Goal: Task Accomplishment & Management: Use online tool/utility

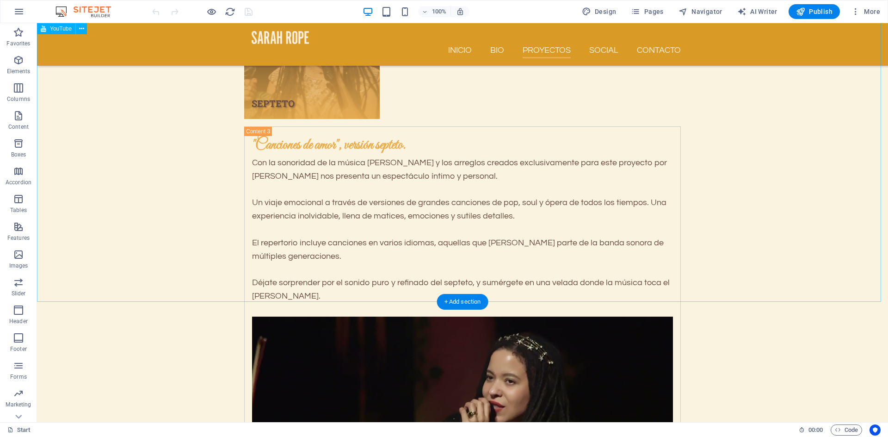
scroll to position [3496, 0]
click at [463, 304] on div "+ Add section" at bounding box center [462, 302] width 51 height 16
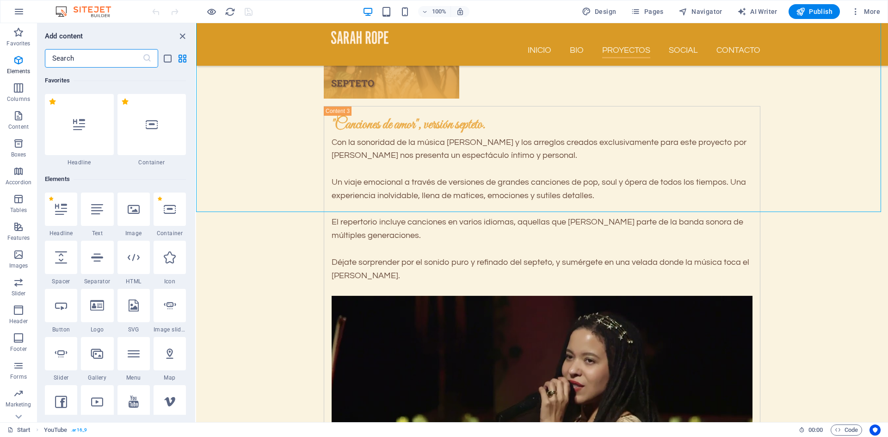
scroll to position [1618, 0]
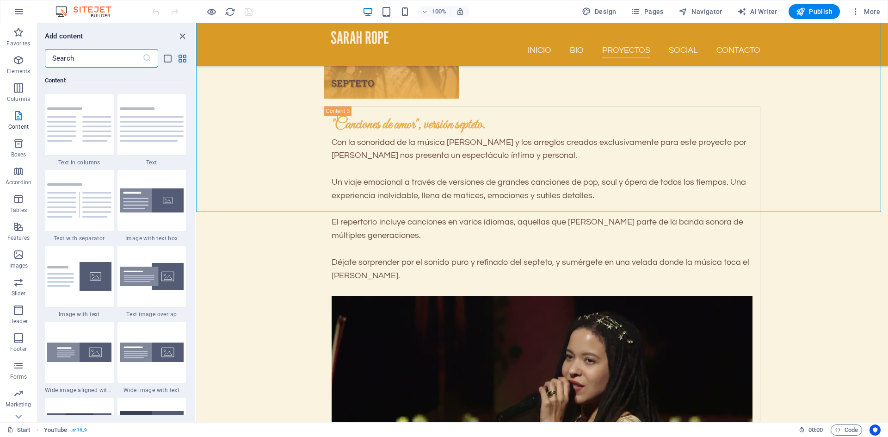
drag, startPoint x: 82, startPoint y: 60, endPoint x: 50, endPoint y: 61, distance: 32.4
click at [50, 61] on input "text" at bounding box center [94, 58] width 98 height 18
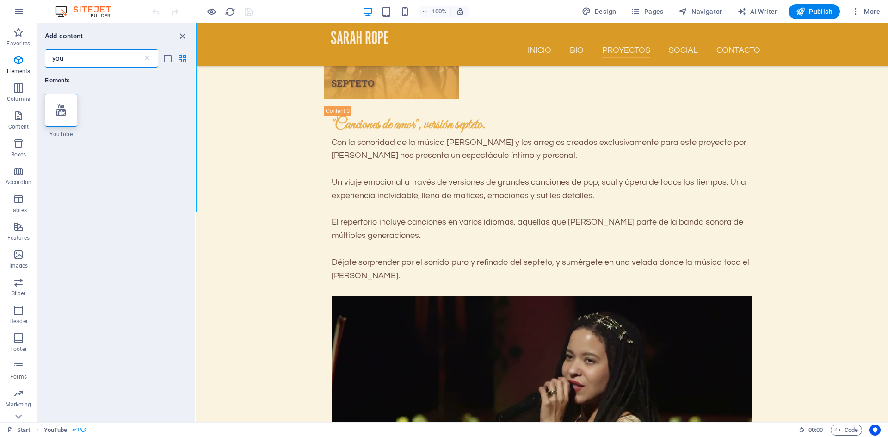
scroll to position [0, 0]
type input "you"
click at [62, 107] on icon at bounding box center [61, 111] width 10 height 12
select select "ar16_9"
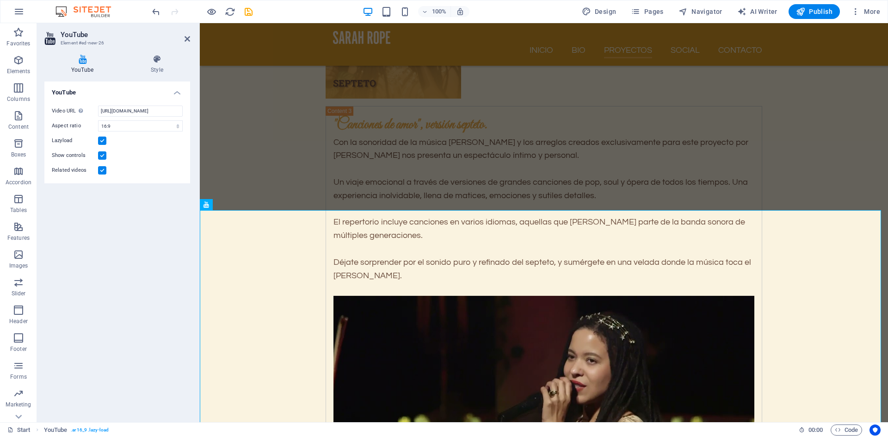
click at [105, 141] on label at bounding box center [102, 140] width 8 height 8
click at [0, 0] on input "Lazyload" at bounding box center [0, 0] width 0 height 0
click at [106, 170] on label at bounding box center [102, 170] width 8 height 8
click at [0, 0] on input "Related videos" at bounding box center [0, 0] width 0 height 0
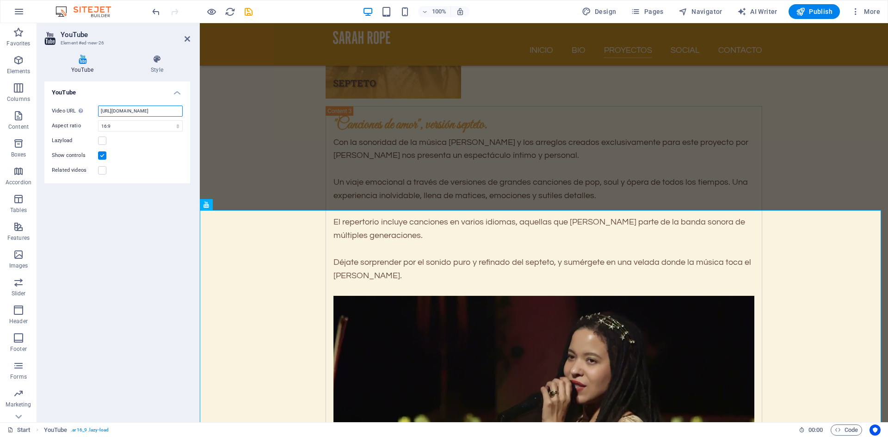
drag, startPoint x: 101, startPoint y: 111, endPoint x: 186, endPoint y: 112, distance: 85.6
click at [186, 112] on div "Video URL Insert (or paste) a video URL. [URL][DOMAIN_NAME] Aspect ratio 16:10 …" at bounding box center [117, 140] width 146 height 85
paste input "VZFmoJm1BX0"
type input "[URL][DOMAIN_NAME]"
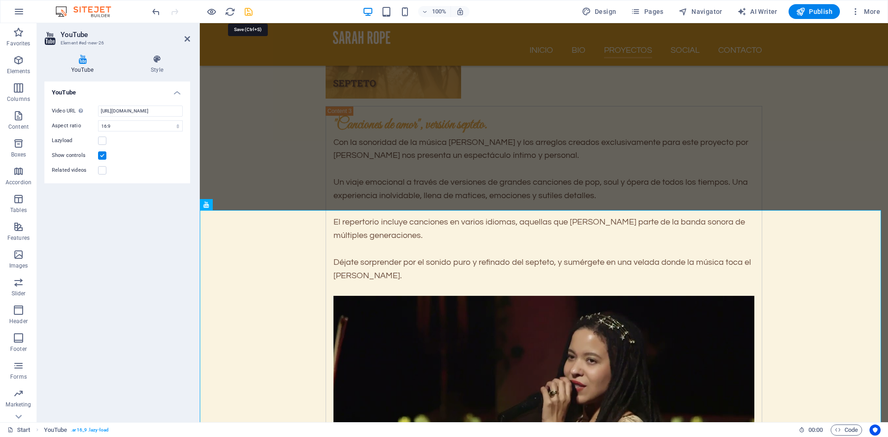
click at [245, 14] on icon "save" at bounding box center [248, 11] width 11 height 11
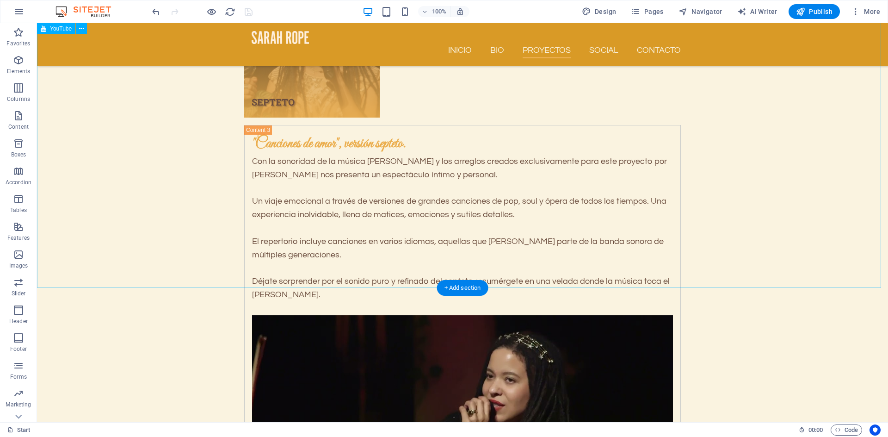
scroll to position [3496, 0]
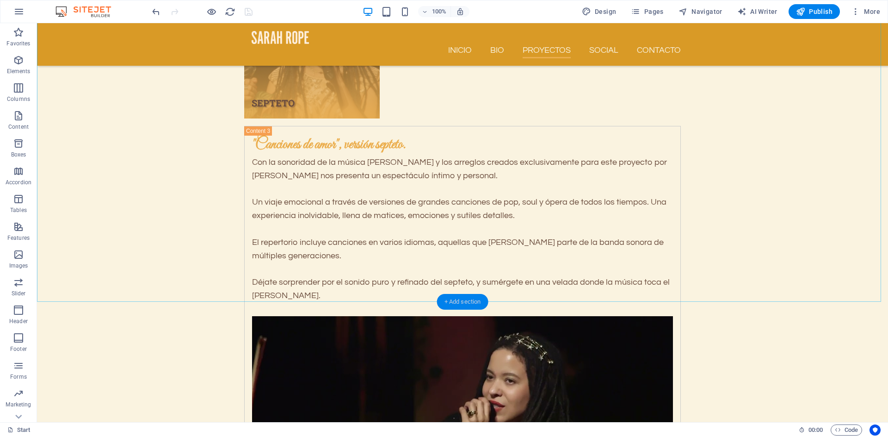
click at [462, 302] on div "+ Add section" at bounding box center [462, 302] width 51 height 16
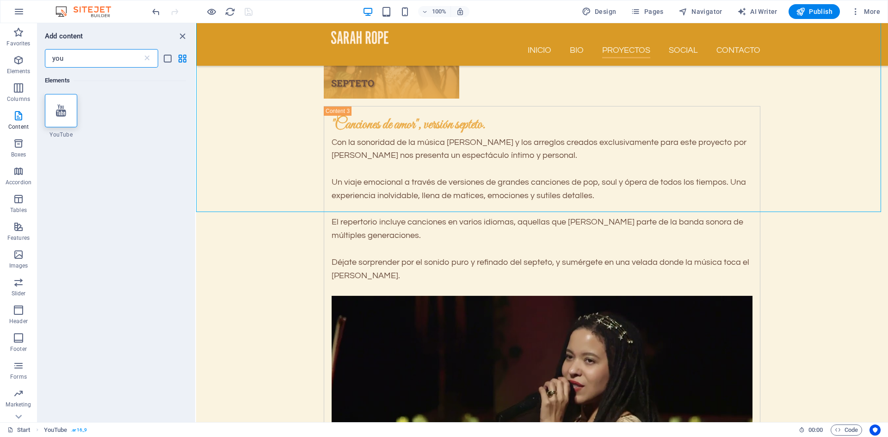
drag, startPoint x: 81, startPoint y: 56, endPoint x: 45, endPoint y: 55, distance: 36.5
click at [45, 55] on input "you" at bounding box center [94, 58] width 98 height 18
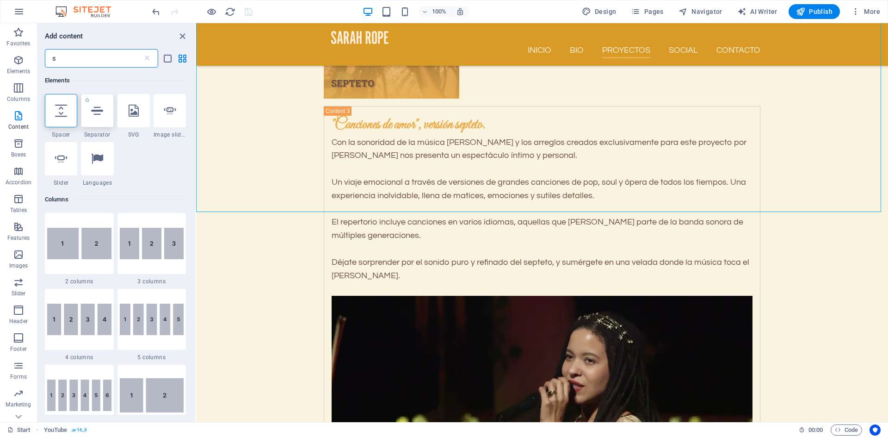
type input "s"
click at [93, 113] on icon at bounding box center [97, 111] width 12 height 12
select select "%"
select select "px"
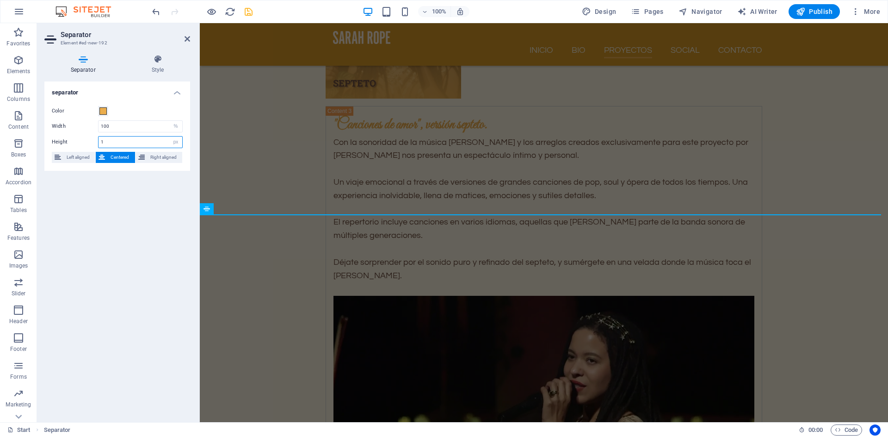
drag, startPoint x: 107, startPoint y: 140, endPoint x: 94, endPoint y: 139, distance: 13.0
click at [94, 139] on div "Height 1 px rem vh vw" at bounding box center [117, 142] width 131 height 12
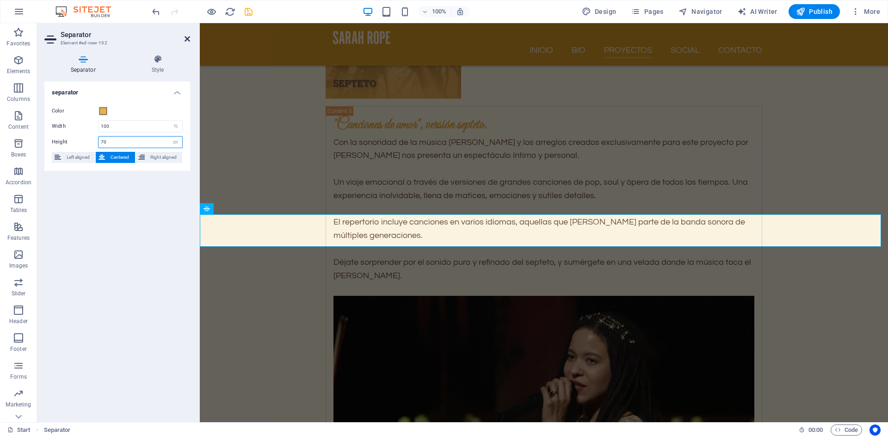
type input "70"
click at [189, 38] on icon at bounding box center [188, 38] width 6 height 7
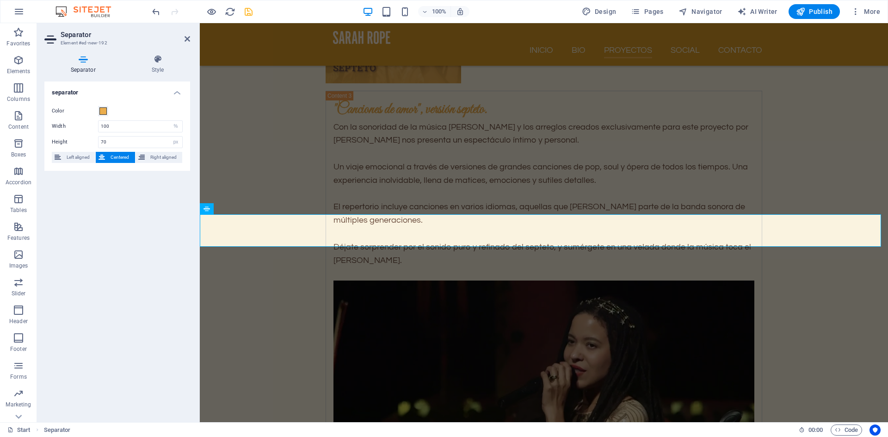
scroll to position [3496, 0]
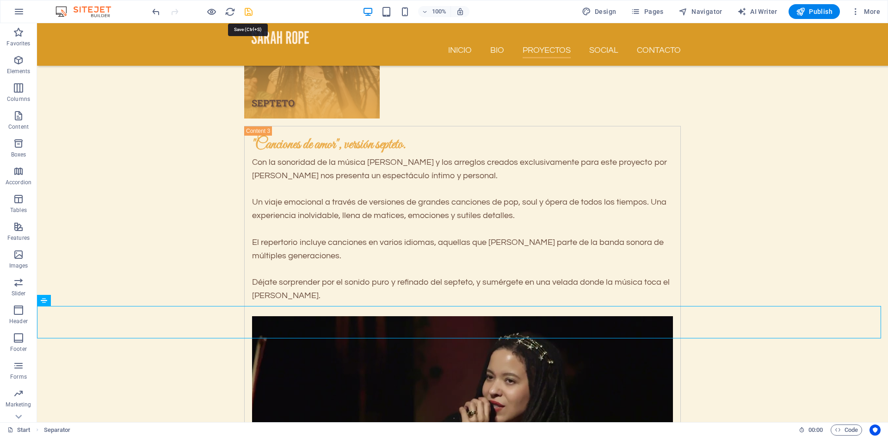
click at [247, 15] on icon "save" at bounding box center [248, 11] width 11 height 11
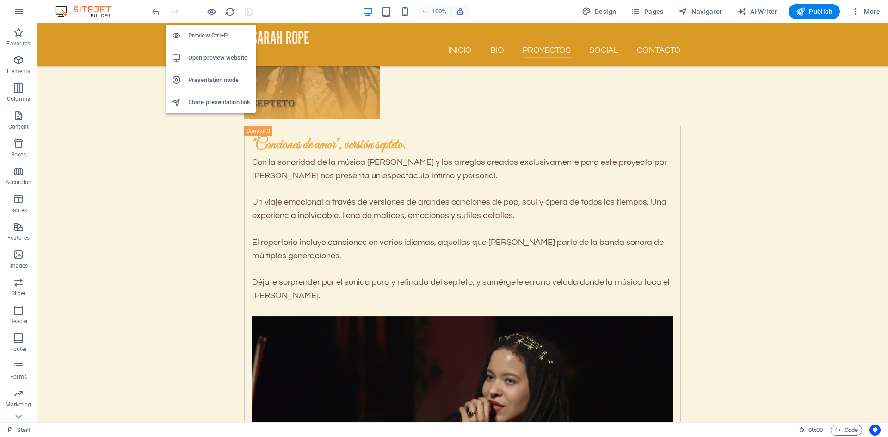
click at [216, 62] on h6 "Open preview website" at bounding box center [219, 57] width 62 height 11
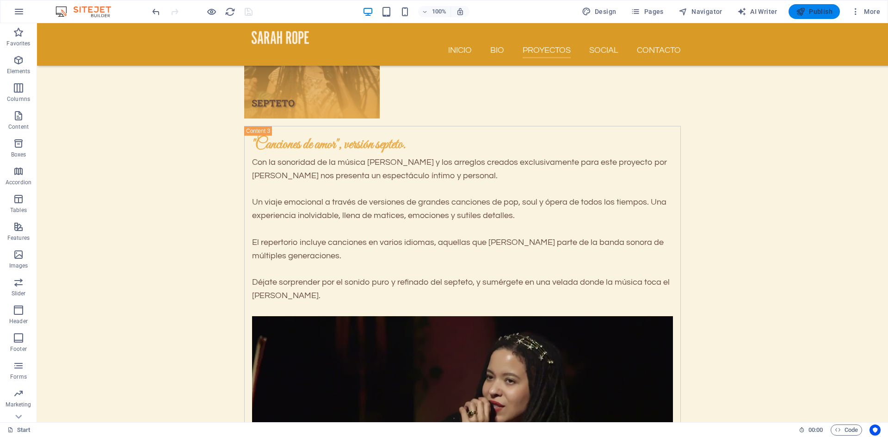
click at [810, 11] on span "Publish" at bounding box center [814, 11] width 37 height 9
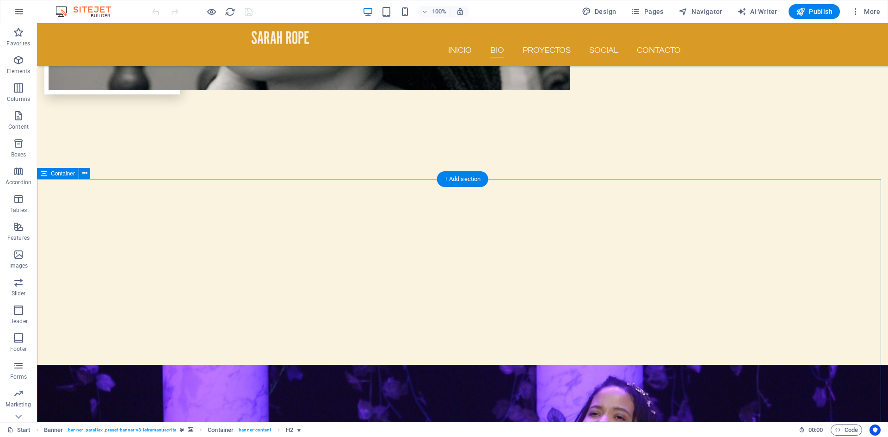
scroll to position [1276, 0]
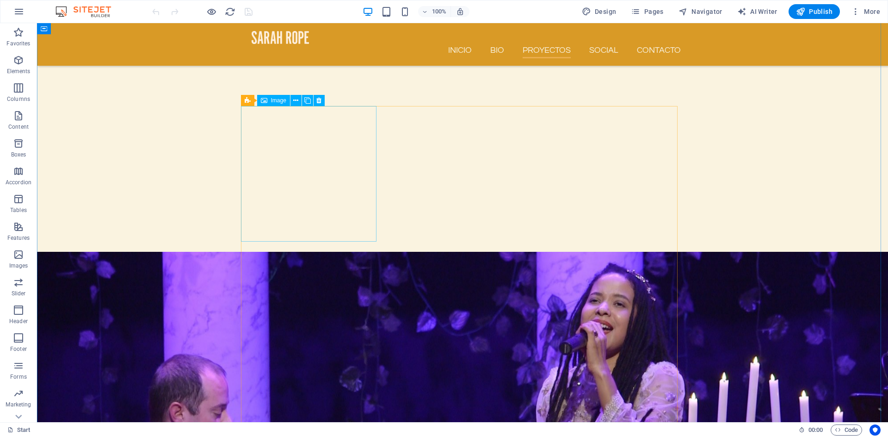
click at [276, 100] on span "Image" at bounding box center [278, 101] width 15 height 6
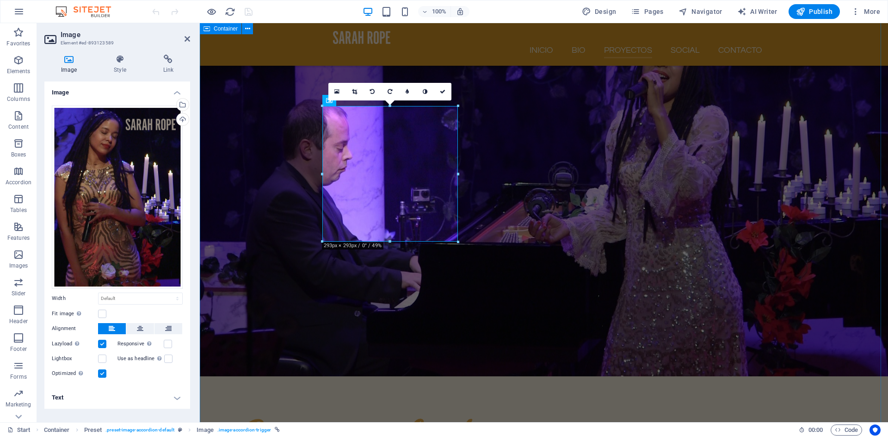
scroll to position [1338, 0]
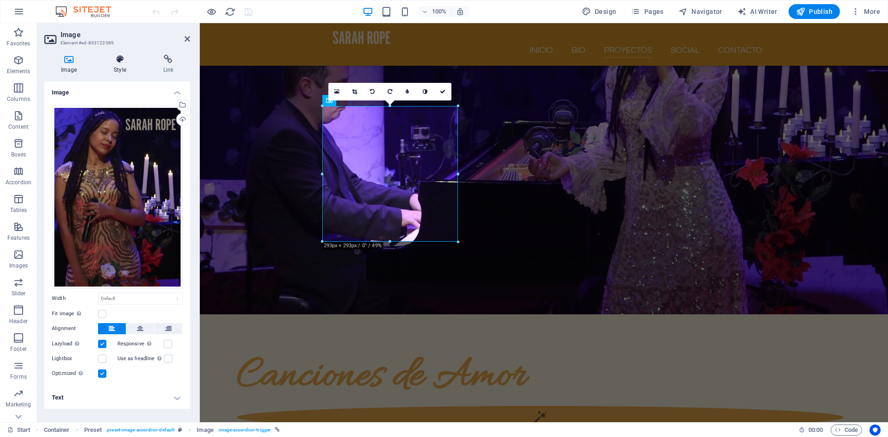
click at [117, 58] on icon at bounding box center [119, 59] width 45 height 9
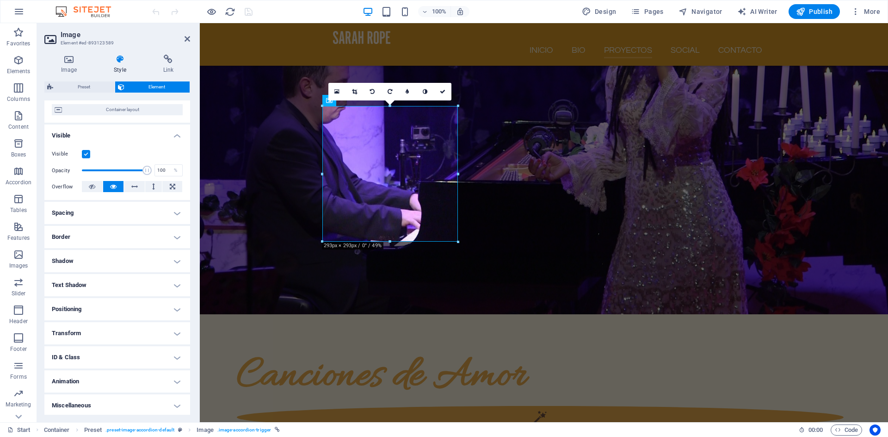
scroll to position [77, 0]
click at [178, 259] on h4 "Shadow" at bounding box center [117, 259] width 146 height 22
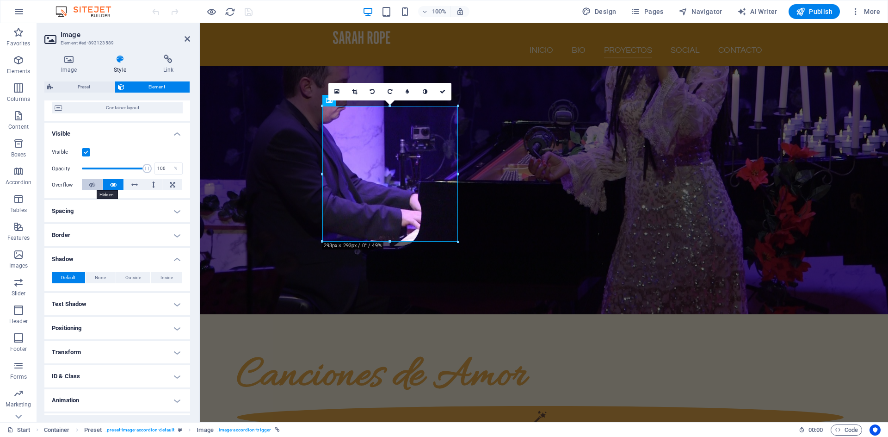
click at [95, 186] on button at bounding box center [92, 184] width 21 height 11
click at [111, 185] on icon at bounding box center [113, 184] width 6 height 11
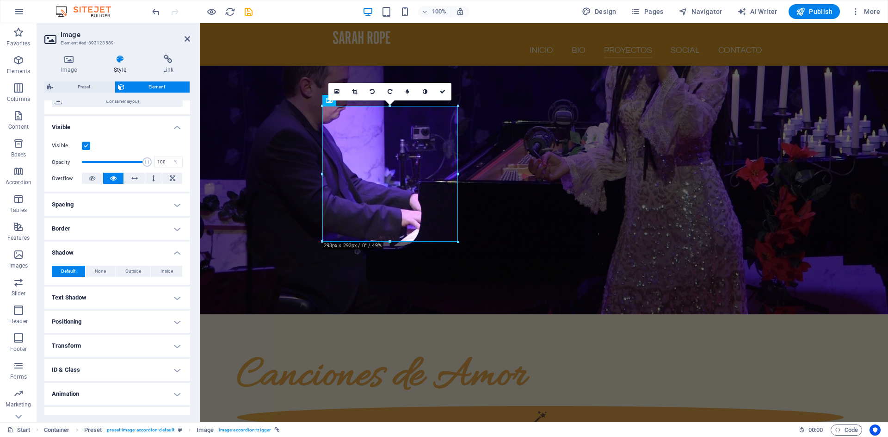
scroll to position [98, 0]
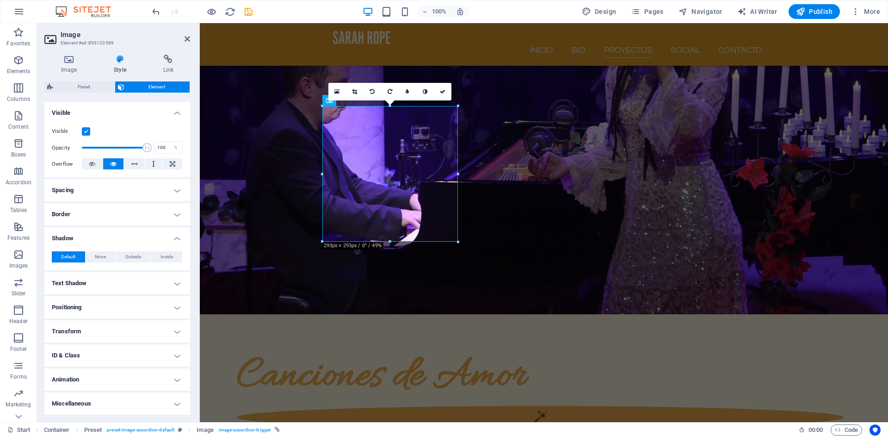
click at [173, 352] on h4 "ID & Class" at bounding box center [117, 355] width 146 height 22
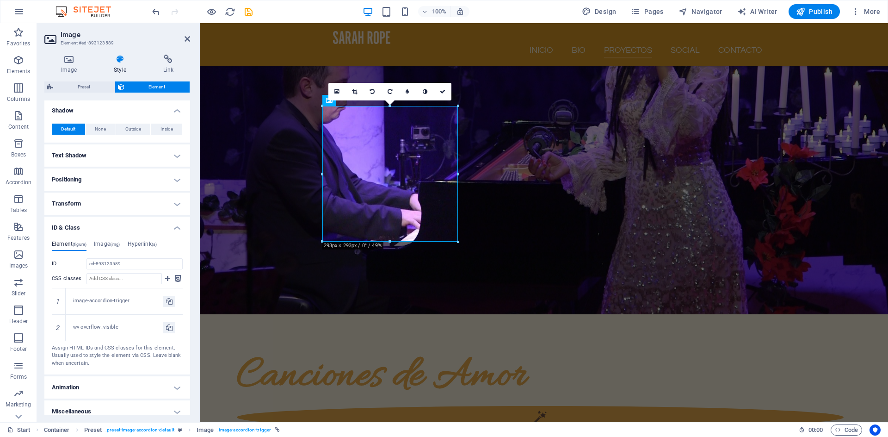
scroll to position [233, 0]
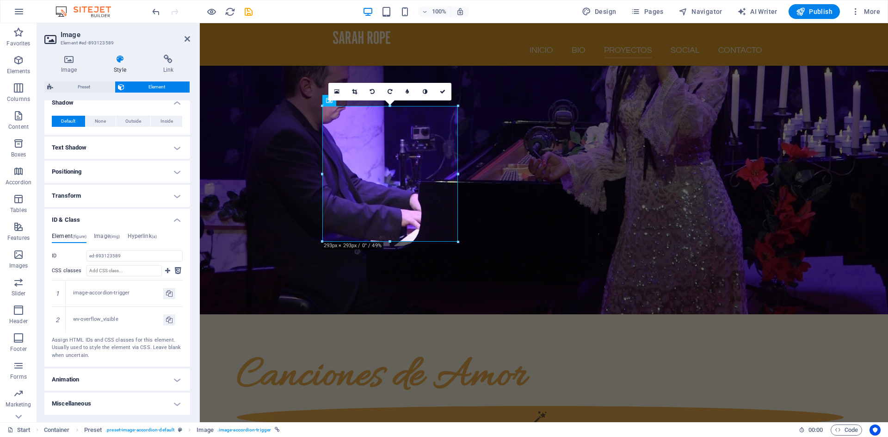
click at [178, 378] on h4 "Animation" at bounding box center [117, 379] width 146 height 22
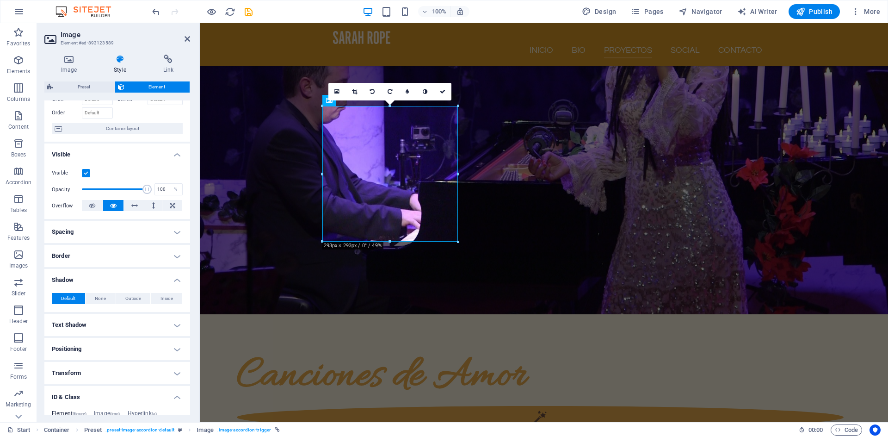
scroll to position [41, 0]
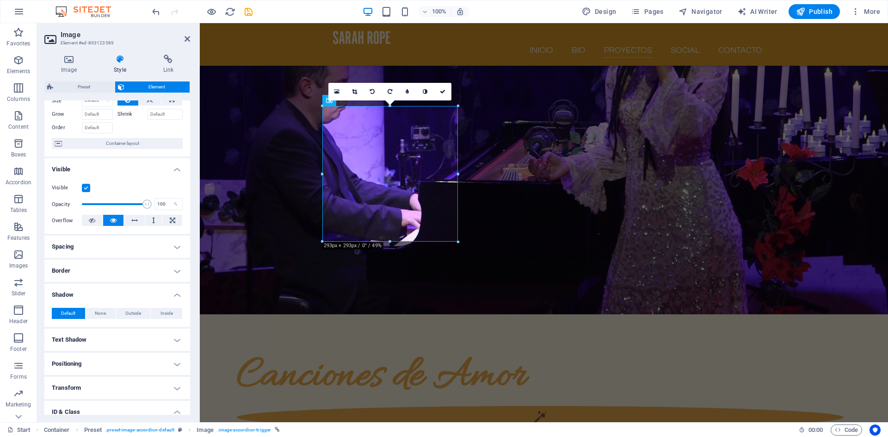
click at [175, 247] on h4 "Spacing" at bounding box center [117, 246] width 146 height 22
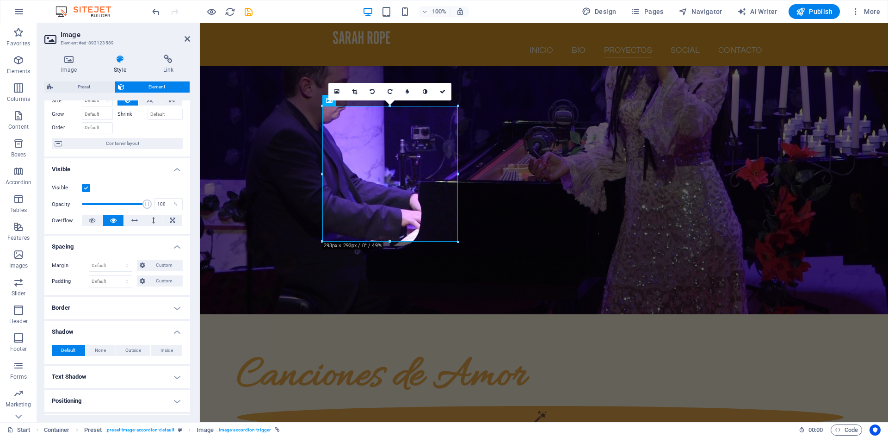
click at [178, 308] on h4 "Border" at bounding box center [117, 307] width 146 height 22
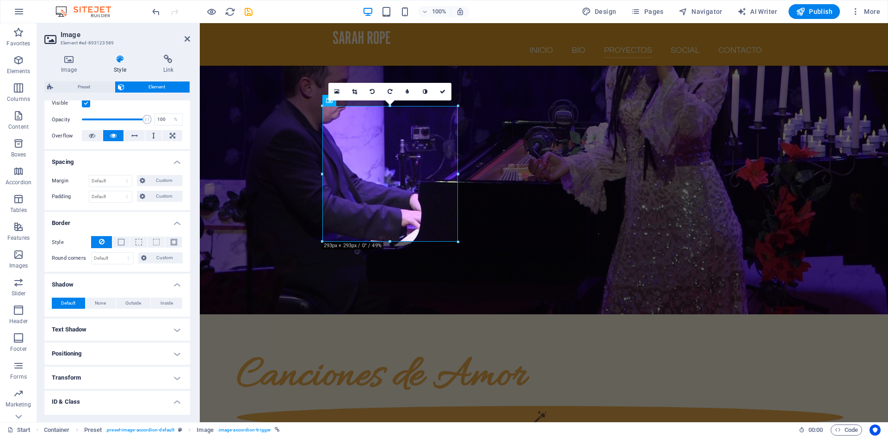
scroll to position [152, 0]
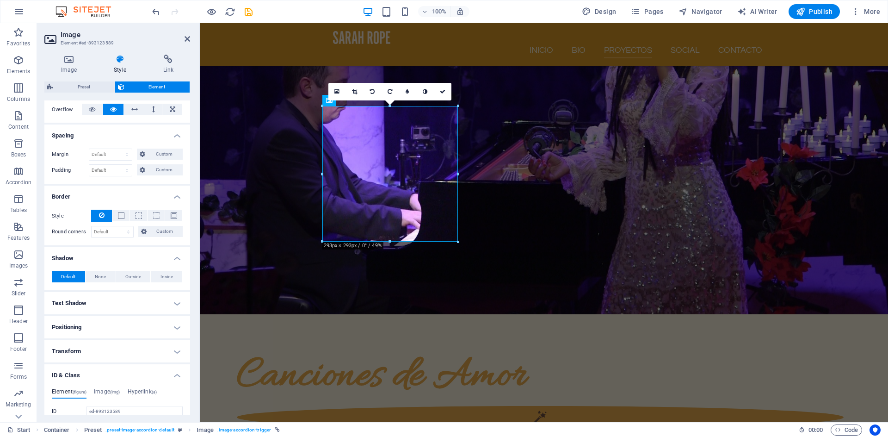
click at [179, 301] on h4 "Text Shadow" at bounding box center [117, 303] width 146 height 22
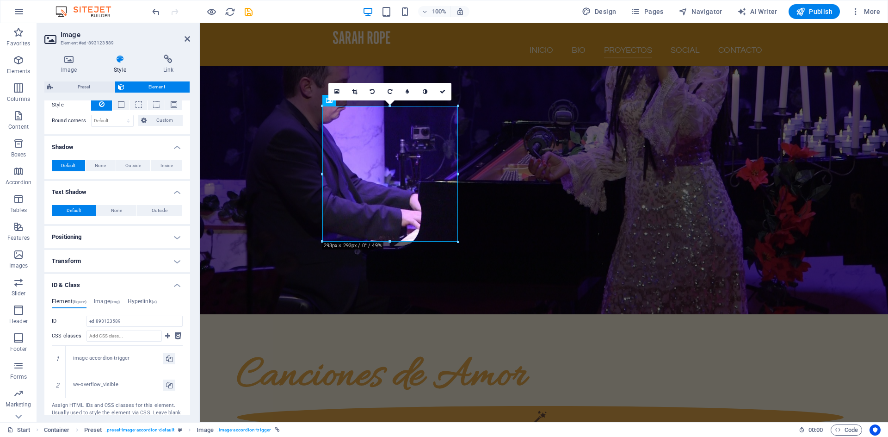
click at [177, 237] on h4 "Positioning" at bounding box center [117, 237] width 146 height 22
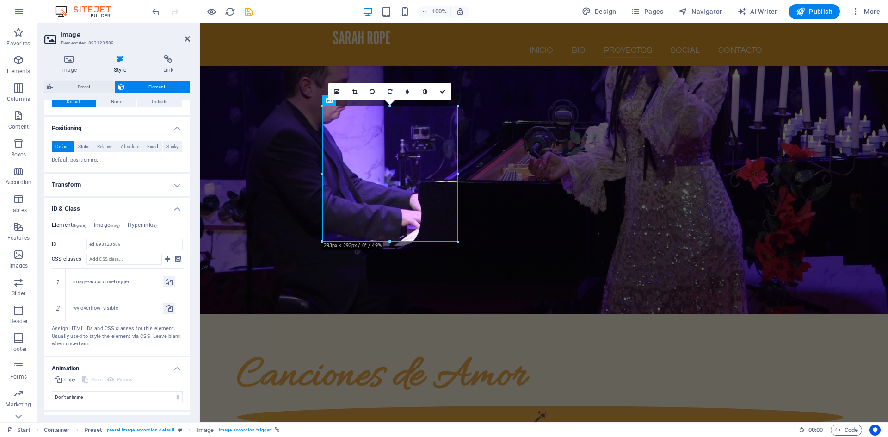
scroll to position [374, 0]
click at [179, 183] on h4 "Transform" at bounding box center [117, 182] width 146 height 22
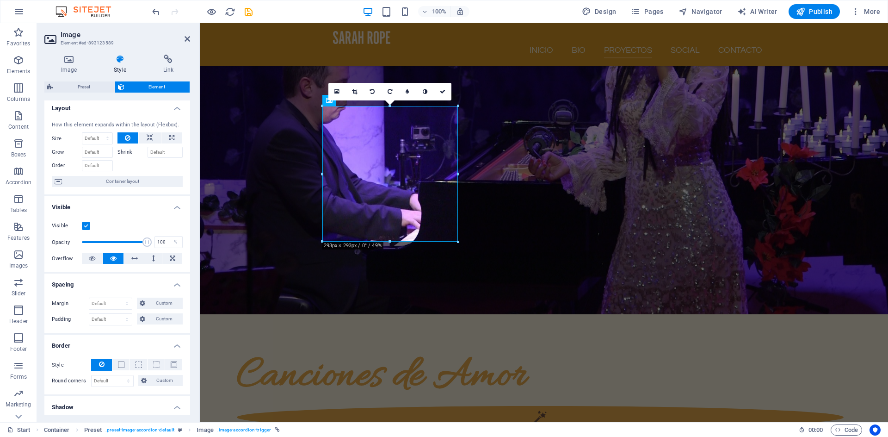
scroll to position [0, 0]
drag, startPoint x: 122, startPoint y: 155, endPoint x: 129, endPoint y: 156, distance: 6.5
click at [129, 156] on div "Grow Shrink" at bounding box center [117, 154] width 131 height 13
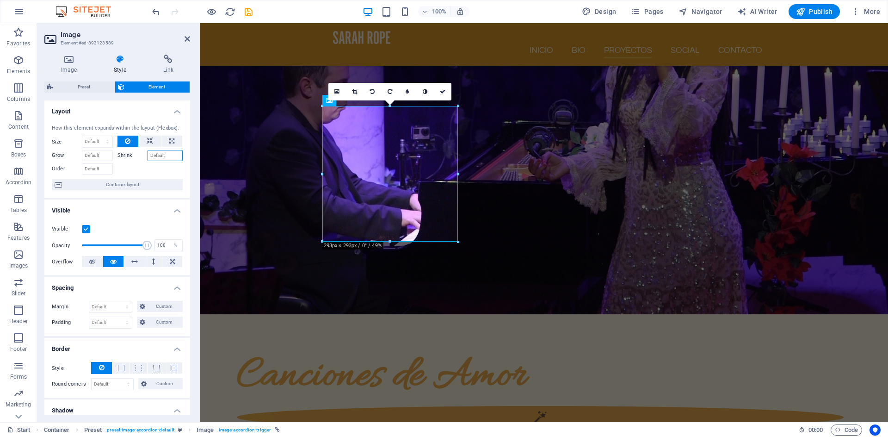
click at [165, 157] on input "Shrink" at bounding box center [166, 155] width 36 height 11
click at [136, 156] on label "Shrink" at bounding box center [132, 155] width 30 height 11
click at [148, 156] on input "Shrink" at bounding box center [166, 155] width 36 height 11
click at [67, 184] on span "Container layout" at bounding box center [122, 184] width 115 height 11
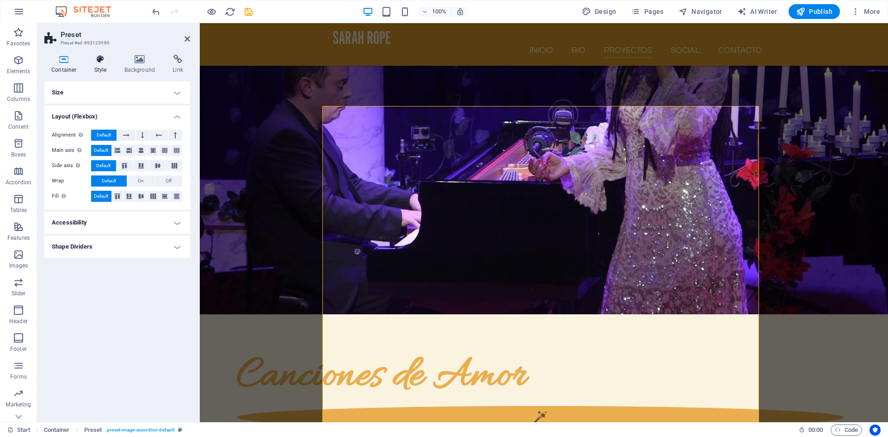
click at [98, 63] on icon at bounding box center [100, 59] width 26 height 9
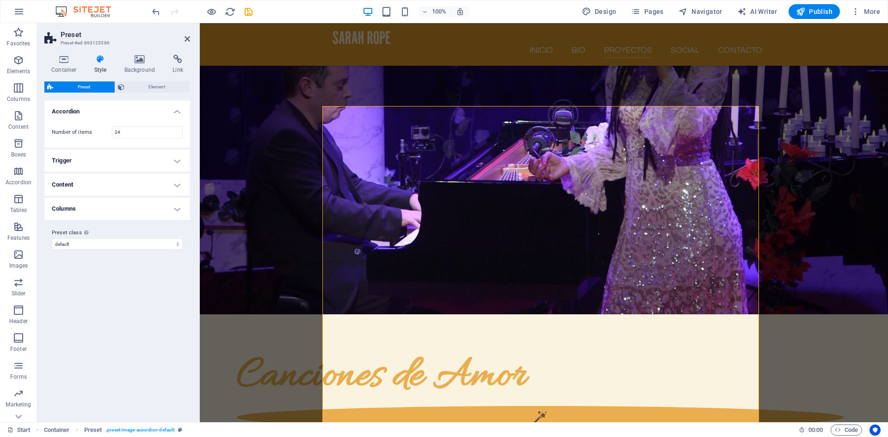
click at [174, 161] on h4 "Trigger" at bounding box center [117, 160] width 146 height 22
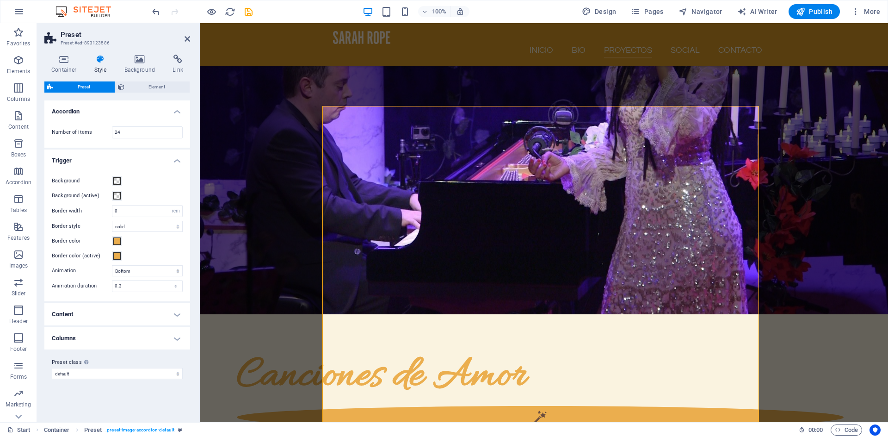
click at [179, 315] on h4 "Content" at bounding box center [117, 314] width 146 height 22
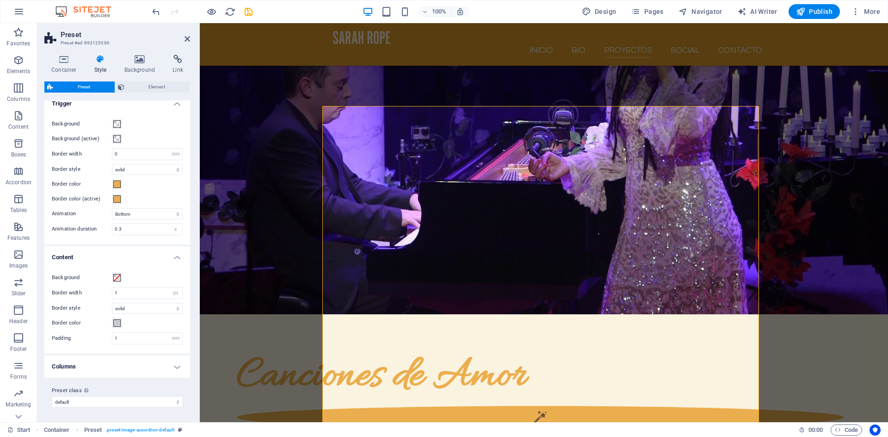
scroll to position [1, 0]
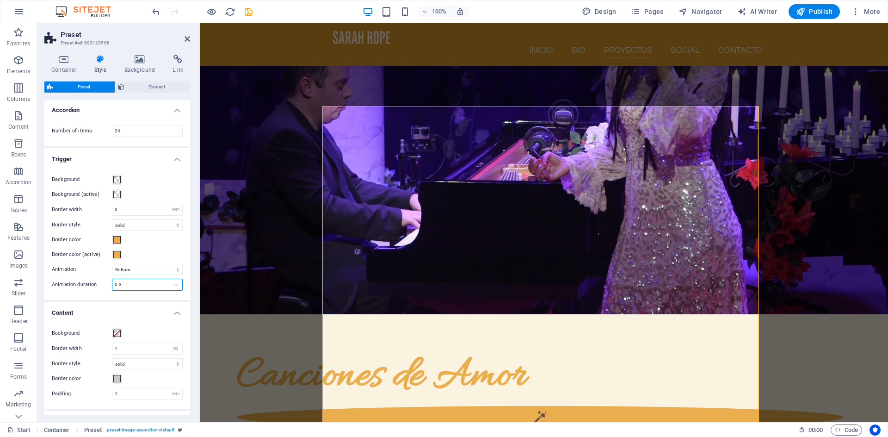
click at [163, 283] on input "0.3" at bounding box center [147, 284] width 70 height 11
click at [168, 268] on select "Bottom Top Right Left Zoom in Zoom out Background Black and white Blur Shadow" at bounding box center [147, 269] width 71 height 11
click at [363, 102] on icon at bounding box center [361, 101] width 5 height 10
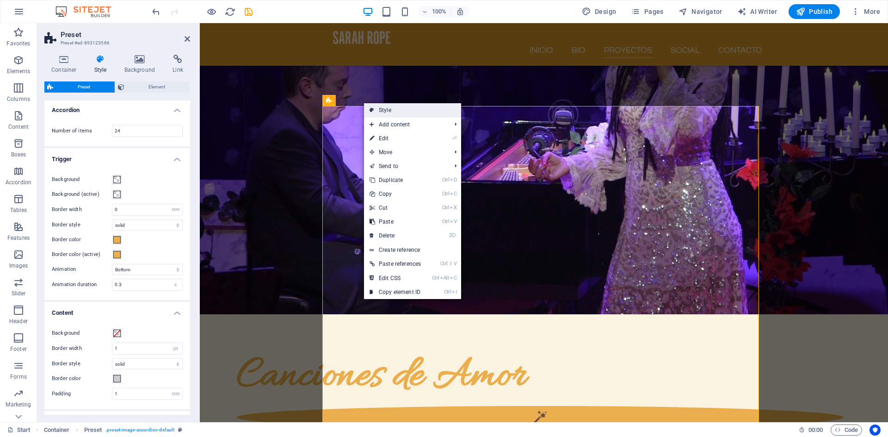
click at [379, 113] on link "Style" at bounding box center [412, 110] width 97 height 14
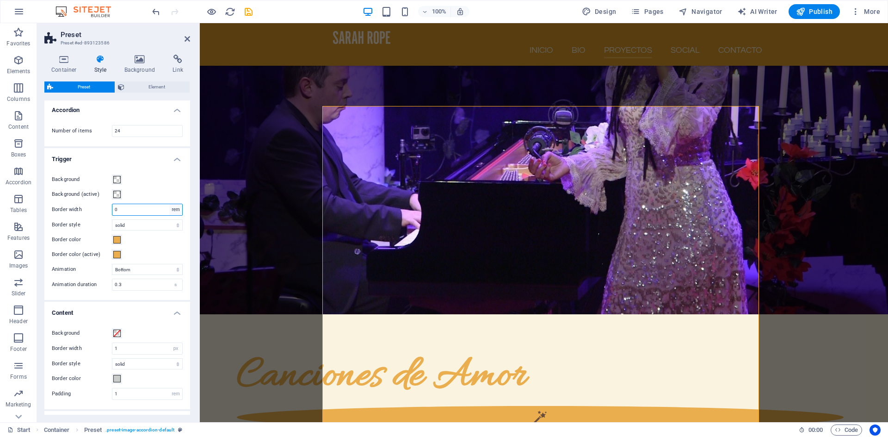
click at [175, 212] on select "rem px" at bounding box center [175, 209] width 13 height 11
click at [174, 227] on select "solid dashed dotted double" at bounding box center [147, 224] width 71 height 11
click at [119, 196] on span at bounding box center [116, 194] width 7 height 7
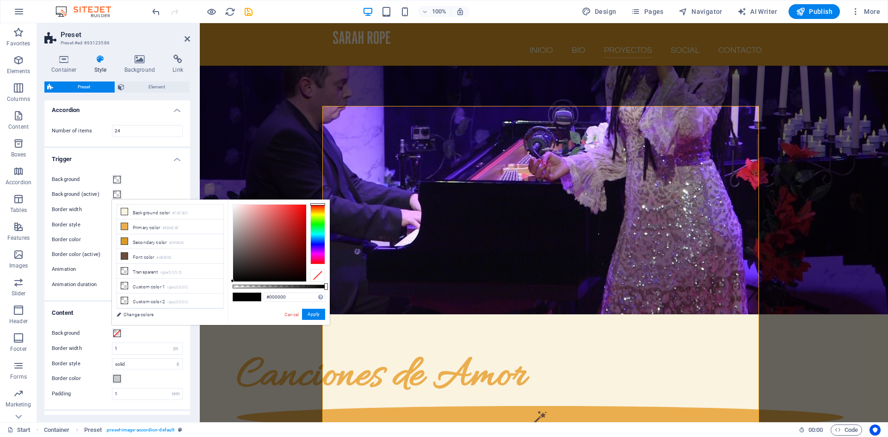
click at [154, 184] on div "Background" at bounding box center [117, 179] width 131 height 11
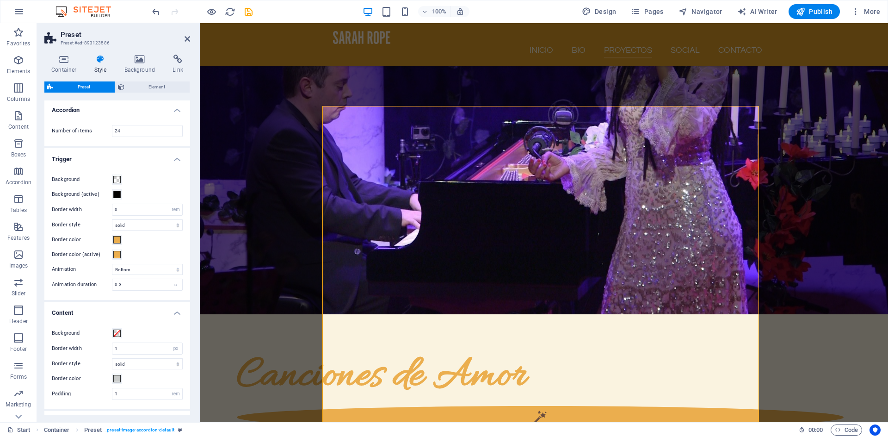
scroll to position [57, 0]
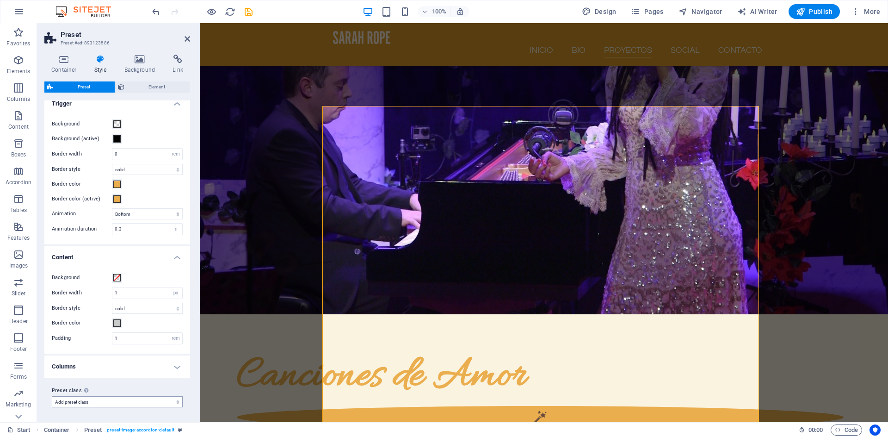
click at [52, 396] on select "default Add preset class" at bounding box center [117, 401] width 131 height 11
select select "preset-image-accordion-default"
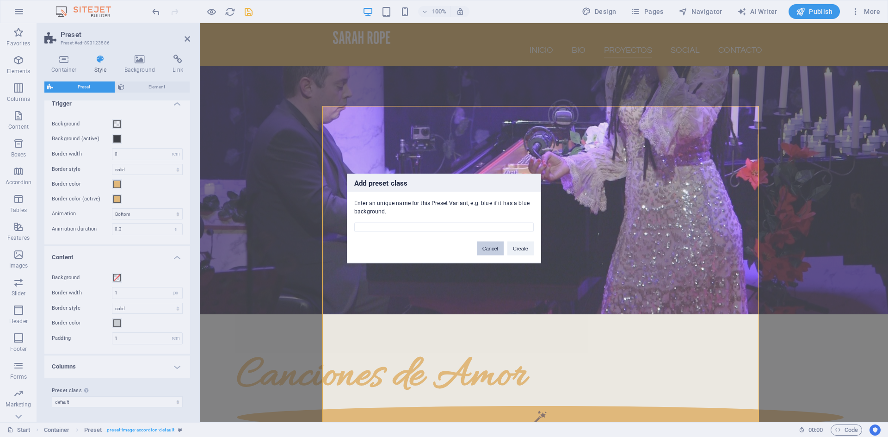
click at [496, 251] on button "Cancel" at bounding box center [490, 248] width 27 height 14
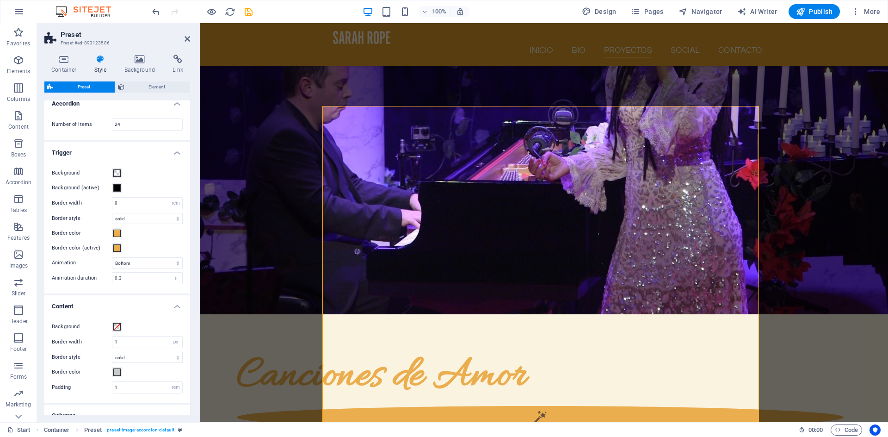
scroll to position [1, 0]
click at [119, 196] on span at bounding box center [116, 194] width 7 height 7
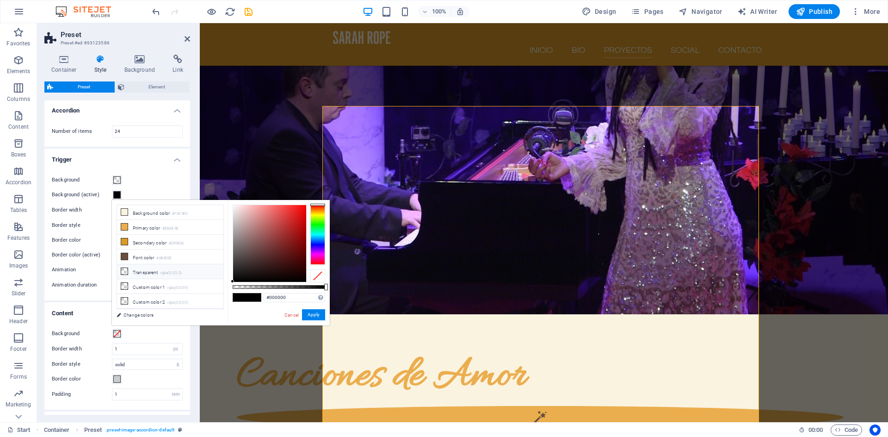
click at [125, 272] on icon at bounding box center [124, 271] width 6 height 6
click at [308, 317] on button "Apply" at bounding box center [313, 314] width 23 height 11
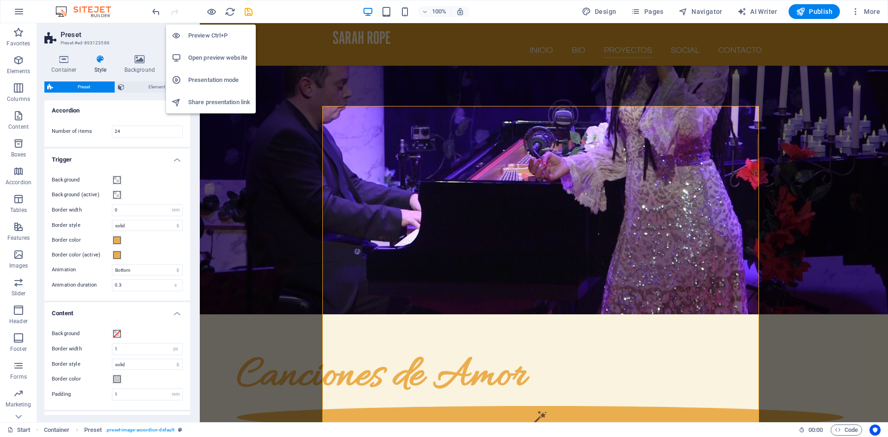
click at [211, 62] on h6 "Open preview website" at bounding box center [219, 57] width 62 height 11
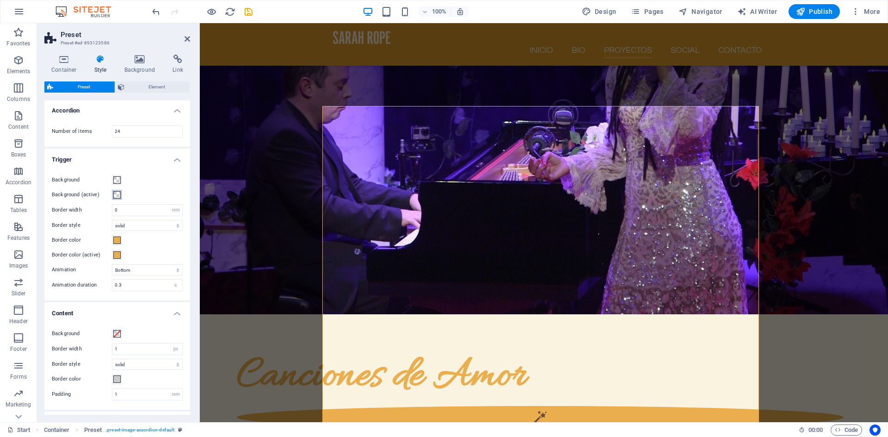
click at [114, 197] on span at bounding box center [116, 194] width 7 height 7
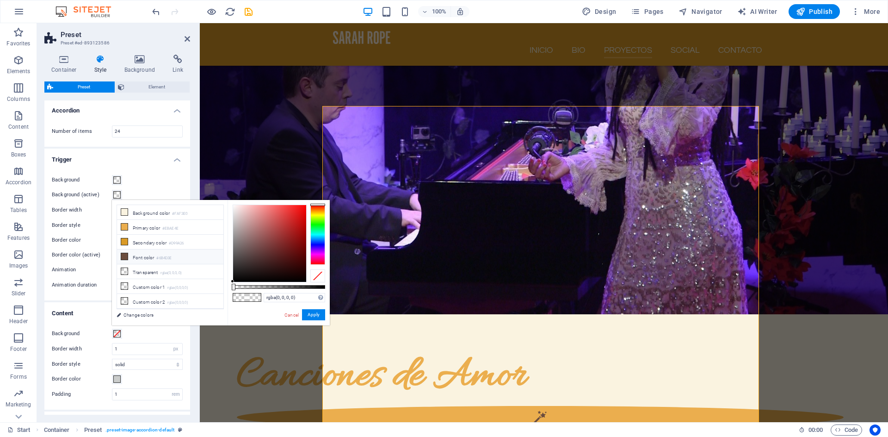
click at [122, 258] on icon at bounding box center [124, 256] width 6 height 6
type input "#6b4d3e"
click at [152, 171] on div "Background Background (active) Border width 0 rem px Border style solid dashed …" at bounding box center [117, 232] width 149 height 135
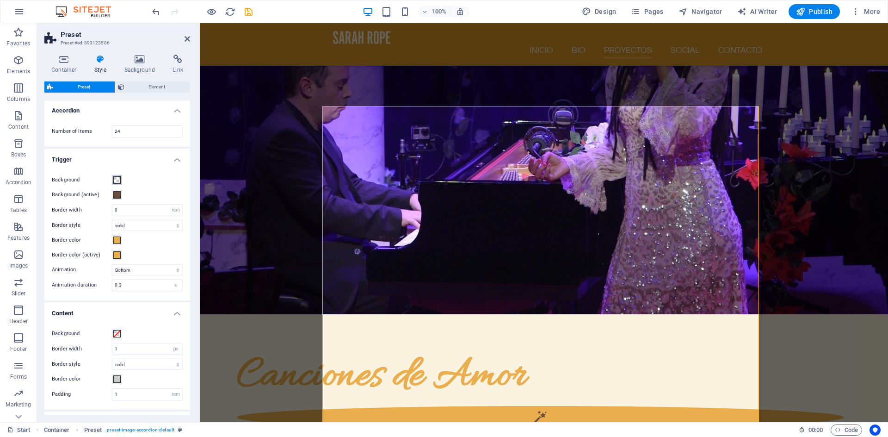
click at [117, 180] on span at bounding box center [116, 179] width 7 height 7
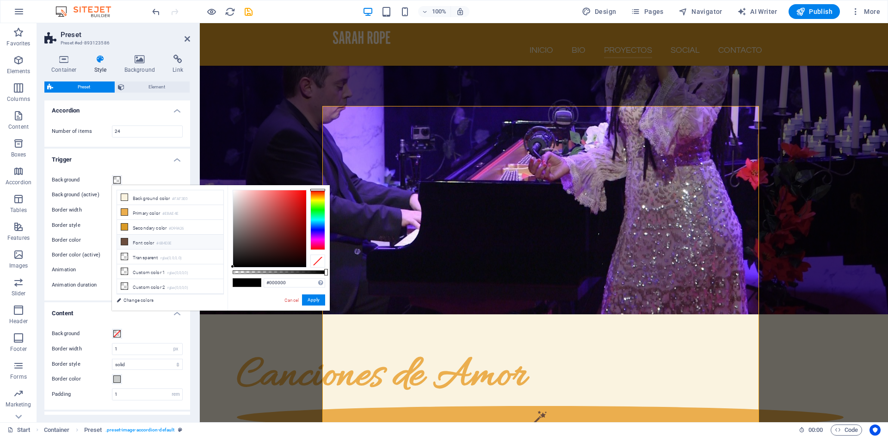
click at [126, 240] on icon at bounding box center [124, 241] width 6 height 6
type input "rgba(107, 77, 62, 0.6)"
click at [125, 243] on icon at bounding box center [124, 241] width 6 height 6
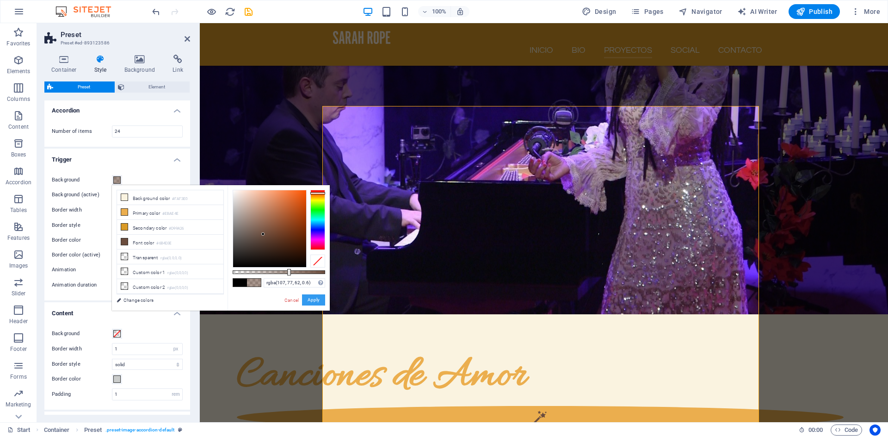
click at [320, 302] on button "Apply" at bounding box center [313, 299] width 23 height 11
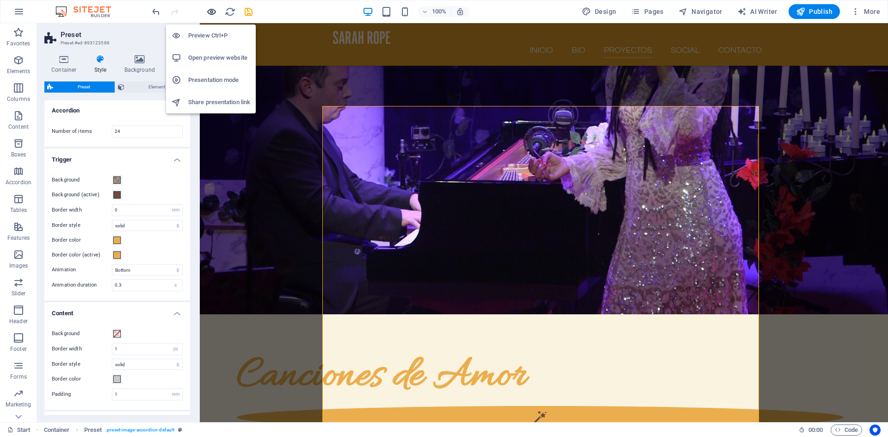
click at [212, 13] on icon "button" at bounding box center [211, 11] width 11 height 11
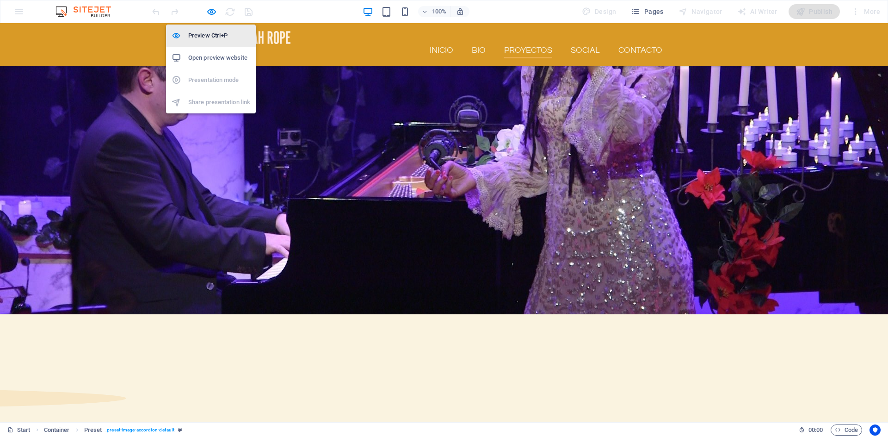
scroll to position [1263, 0]
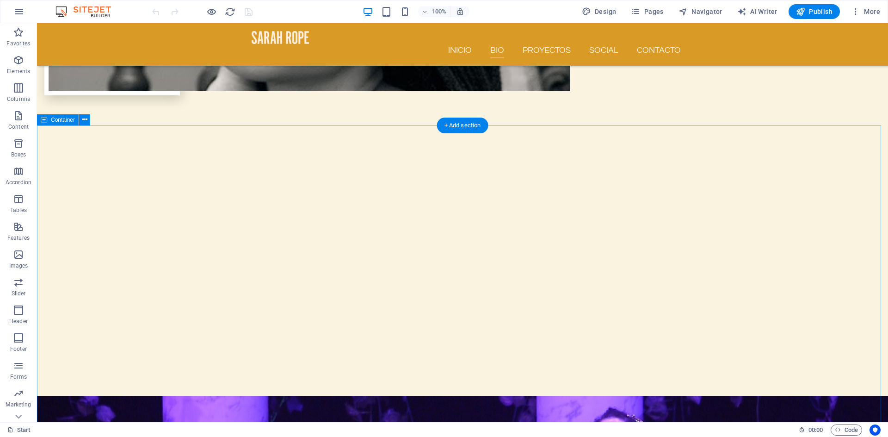
scroll to position [1165, 0]
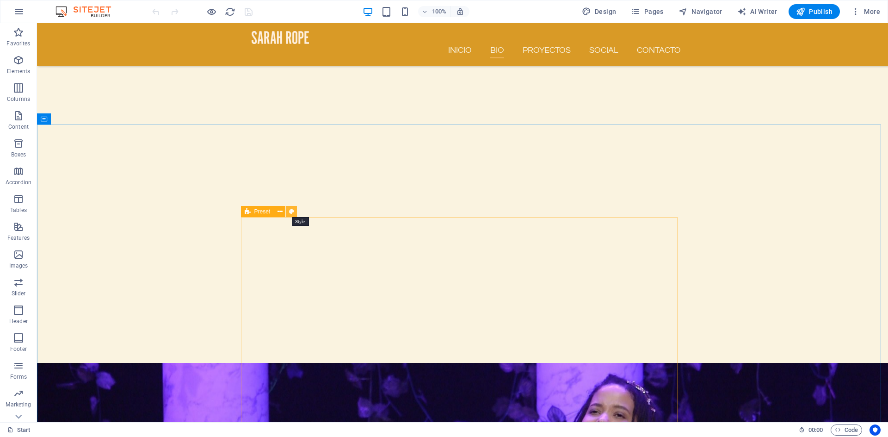
click at [293, 213] on icon at bounding box center [291, 212] width 5 height 10
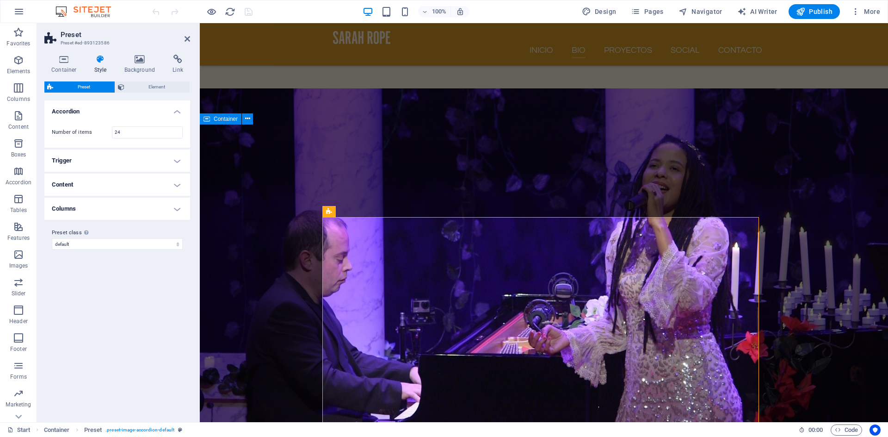
scroll to position [1227, 0]
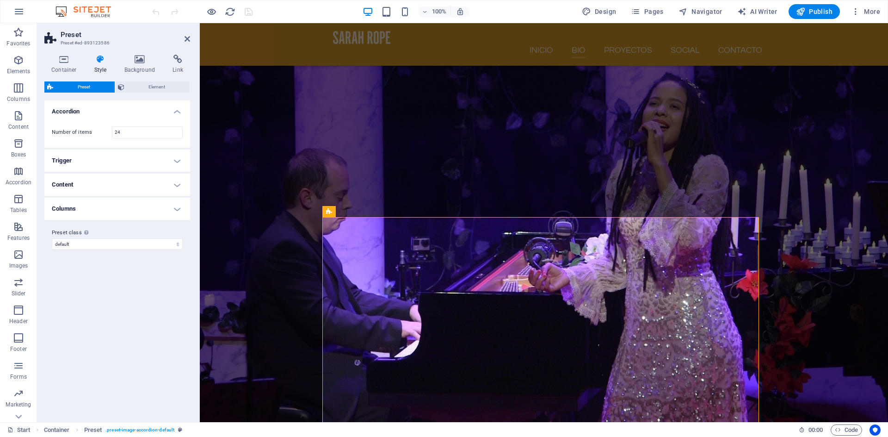
click at [178, 184] on h4 "Content" at bounding box center [117, 184] width 146 height 22
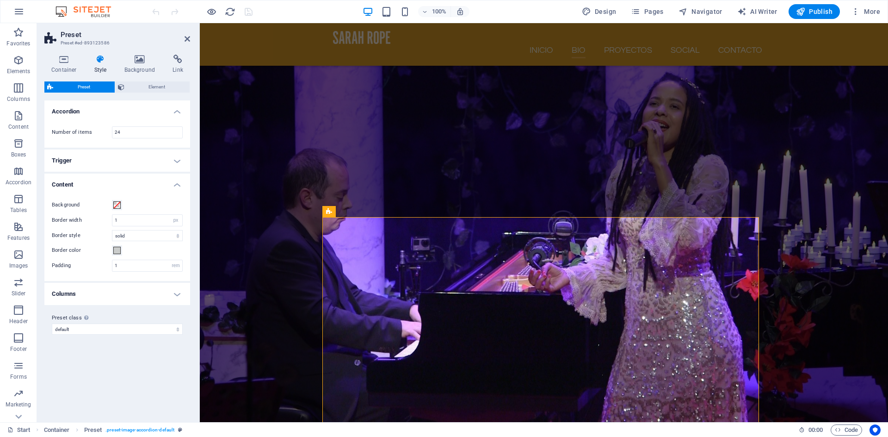
click at [160, 161] on h4 "Trigger" at bounding box center [117, 160] width 146 height 22
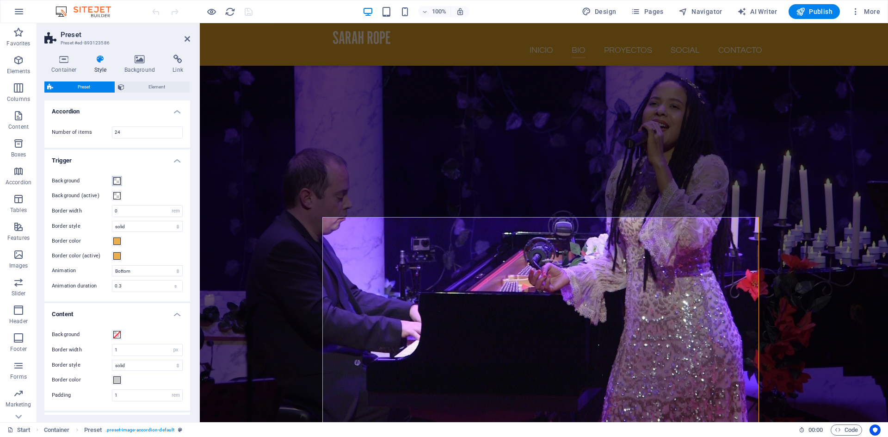
click at [118, 181] on span at bounding box center [116, 180] width 7 height 7
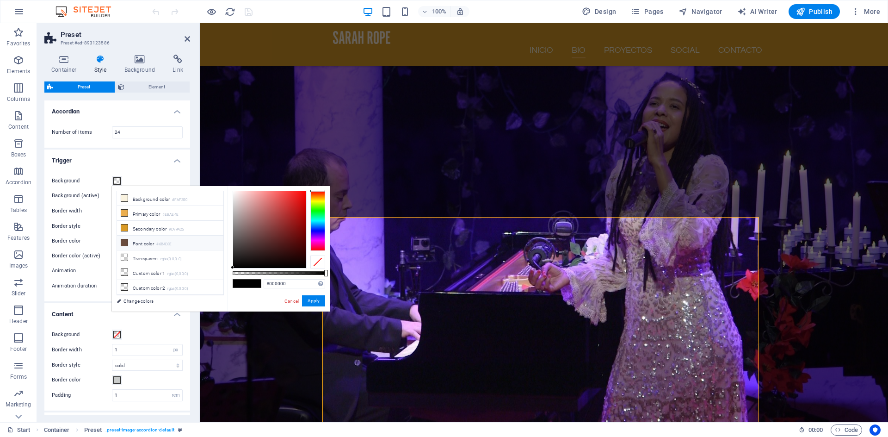
click at [123, 241] on icon at bounding box center [124, 242] width 6 height 6
type input "rgba(107, 77, 62, 0.6)"
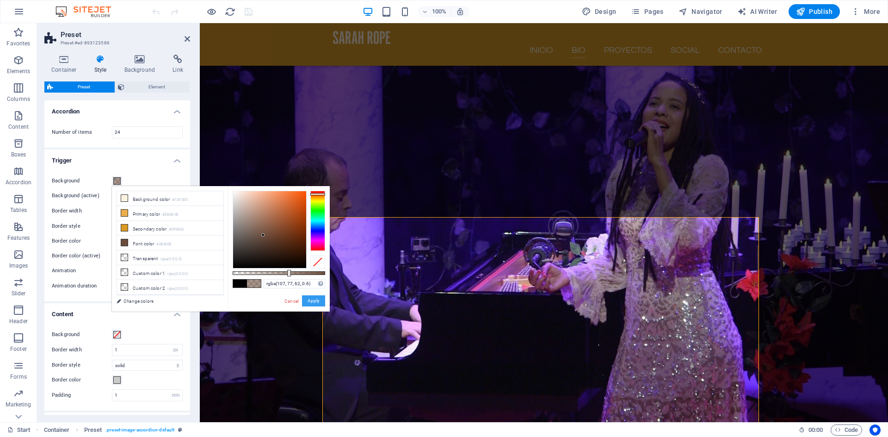
click at [311, 299] on button "Apply" at bounding box center [313, 300] width 23 height 11
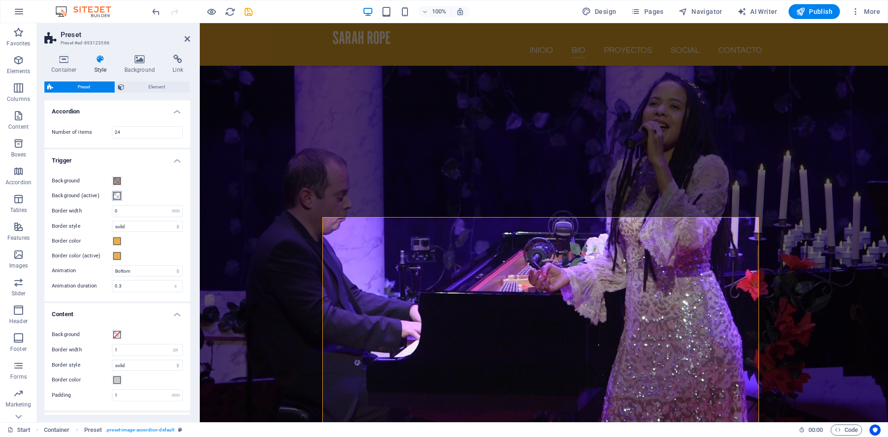
click at [117, 195] on span at bounding box center [116, 195] width 7 height 7
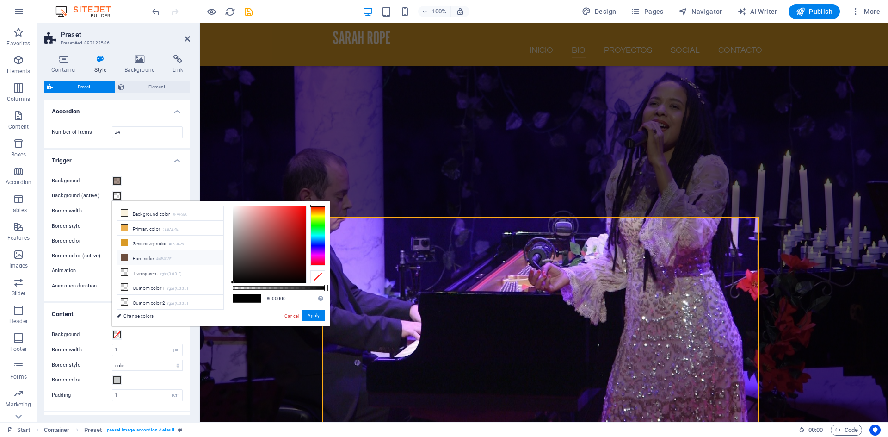
click at [126, 256] on icon at bounding box center [124, 257] width 6 height 6
type input "rgba(107, 77, 62, 0.8)"
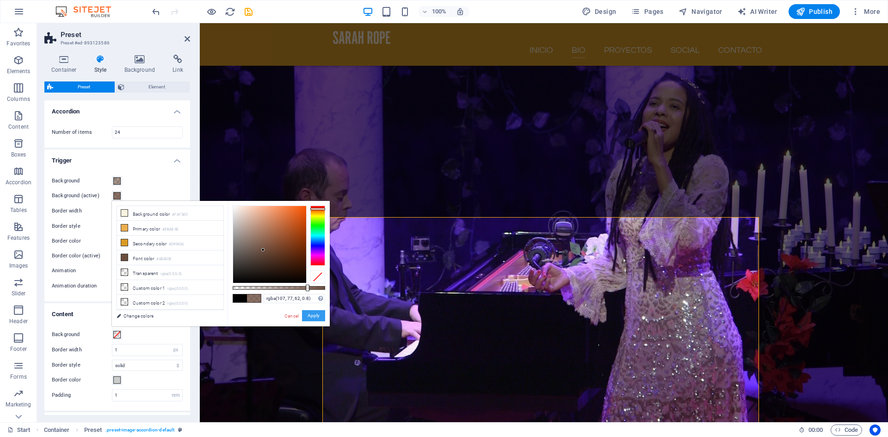
click at [318, 318] on button "Apply" at bounding box center [313, 315] width 23 height 11
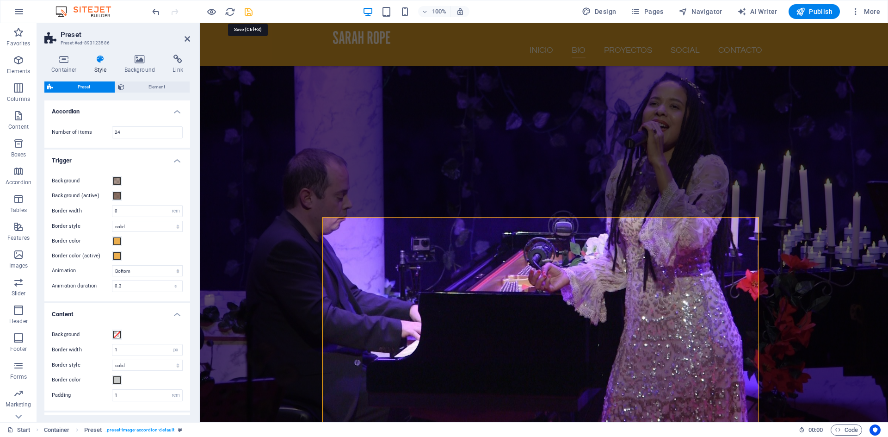
click at [247, 13] on icon "save" at bounding box center [248, 11] width 11 height 11
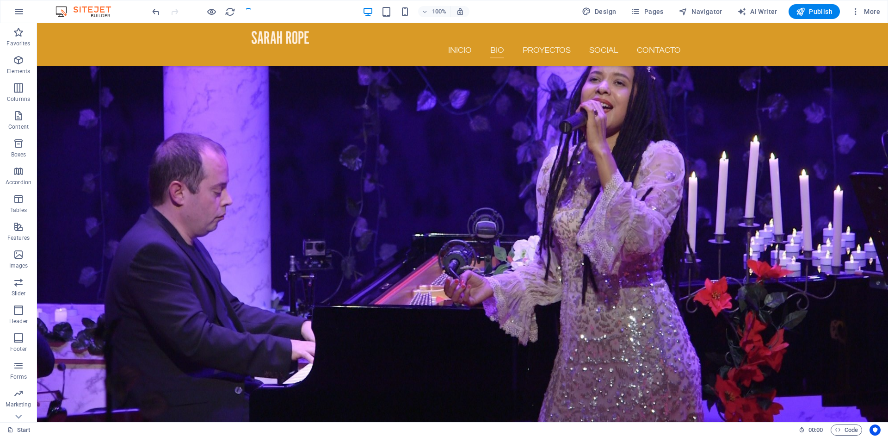
scroll to position [1165, 0]
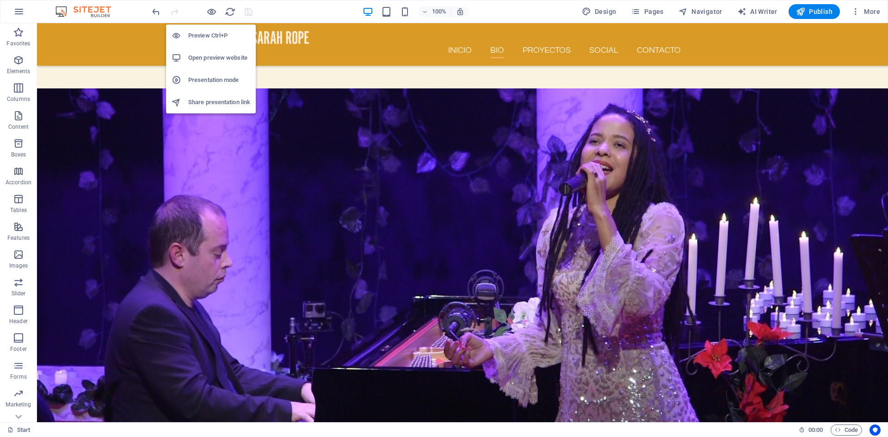
click at [213, 57] on h6 "Open preview website" at bounding box center [219, 57] width 62 height 11
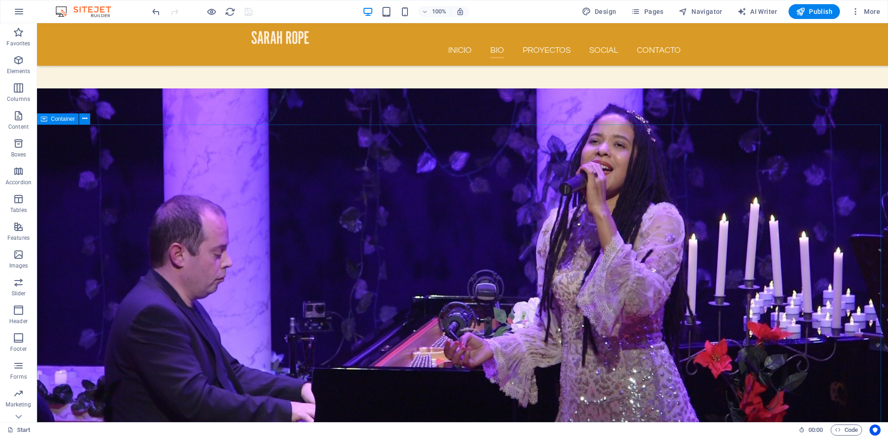
click at [60, 120] on span "Container" at bounding box center [63, 119] width 24 height 6
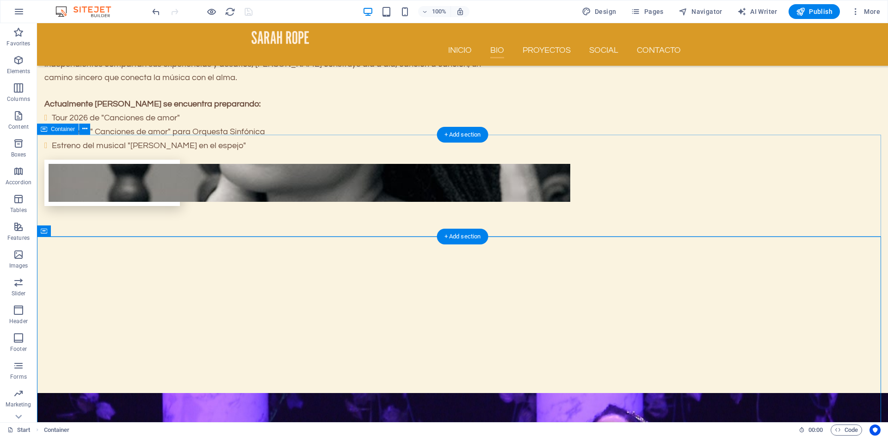
scroll to position [999, 0]
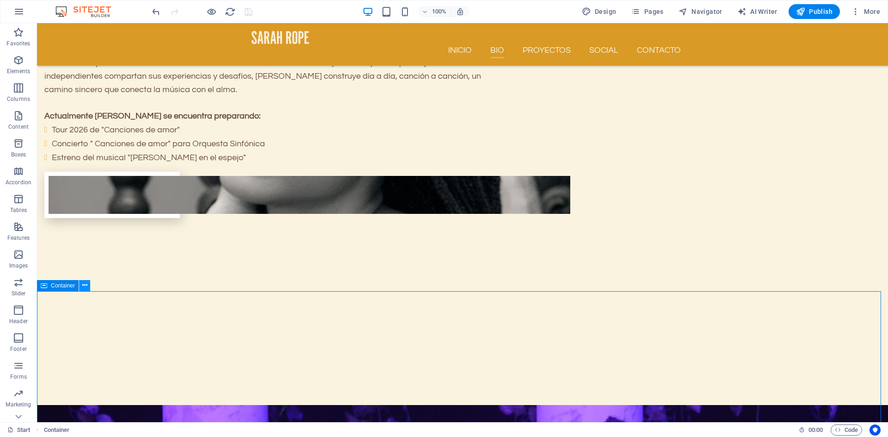
click at [87, 286] on icon at bounding box center [84, 285] width 5 height 10
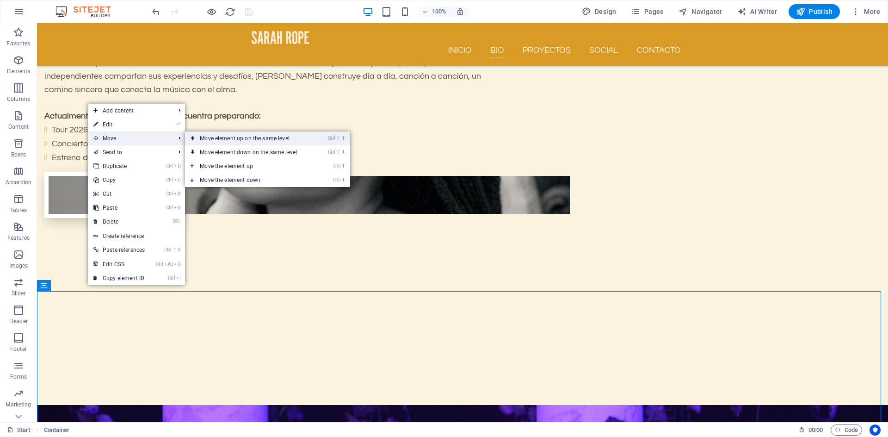
click at [229, 138] on link "Ctrl ⇧ ⬆ Move element up on the same level" at bounding box center [250, 138] width 130 height 14
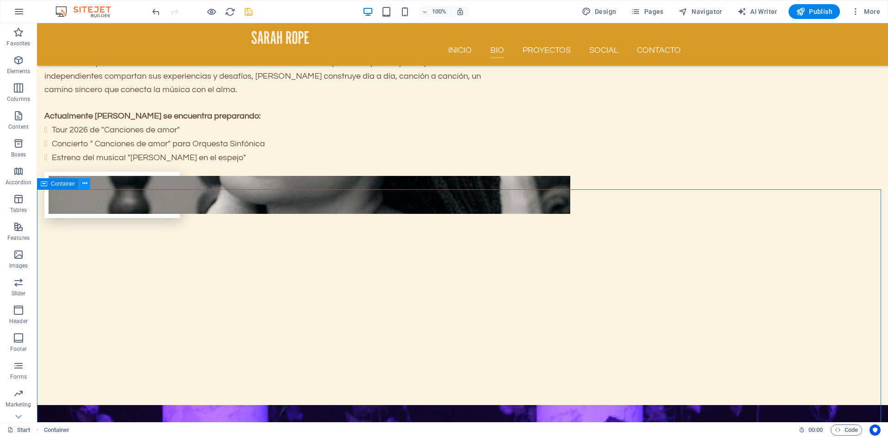
click at [83, 184] on icon at bounding box center [84, 184] width 5 height 10
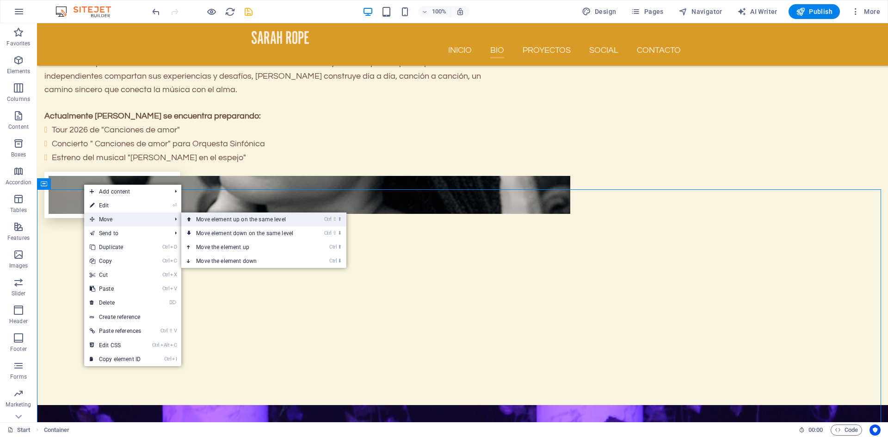
click at [204, 219] on link "Ctrl ⇧ ⬆ Move element up on the same level" at bounding box center [246, 219] width 130 height 14
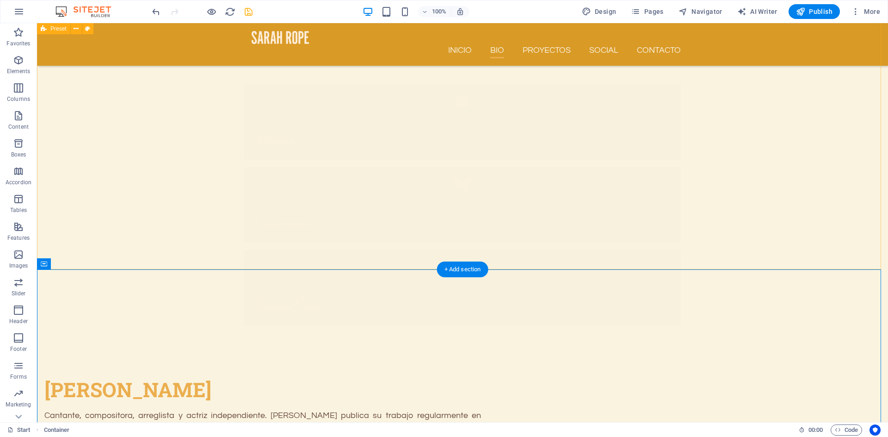
scroll to position [555, 0]
click at [462, 270] on div "+ Add section" at bounding box center [462, 267] width 51 height 16
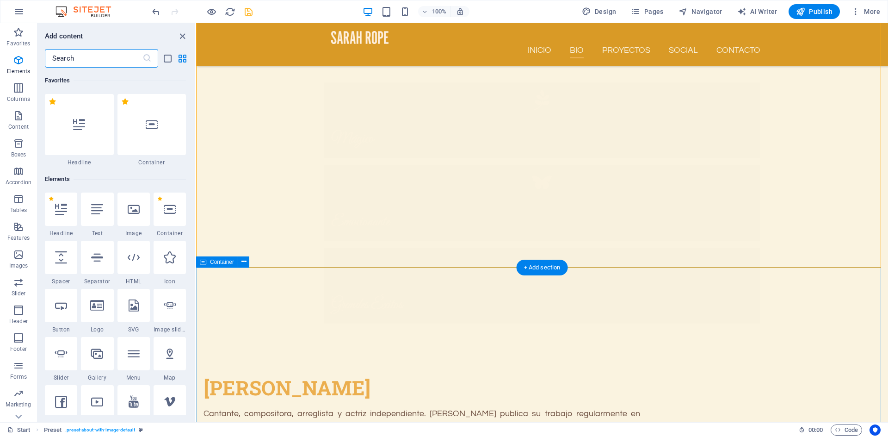
scroll to position [1618, 0]
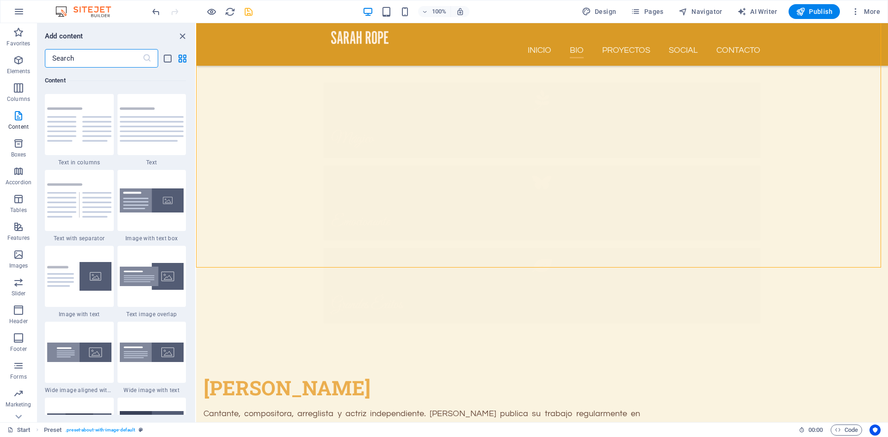
click at [76, 61] on input "text" at bounding box center [94, 58] width 98 height 18
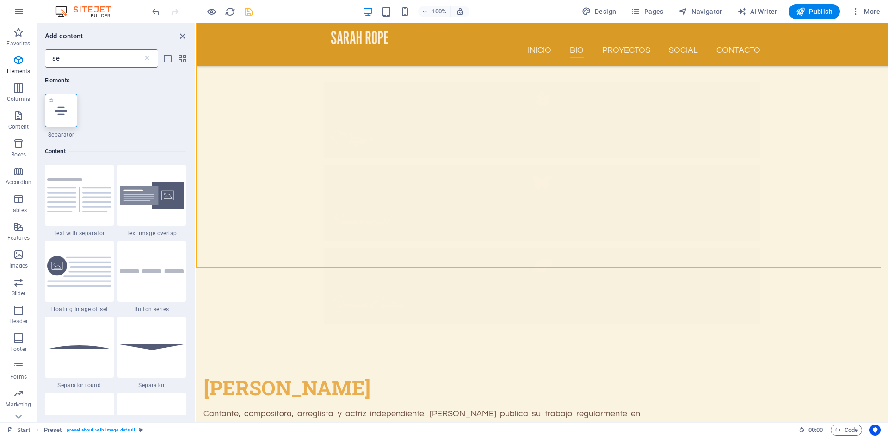
type input "se"
click at [57, 109] on icon at bounding box center [61, 111] width 12 height 12
select select "%"
select select "px"
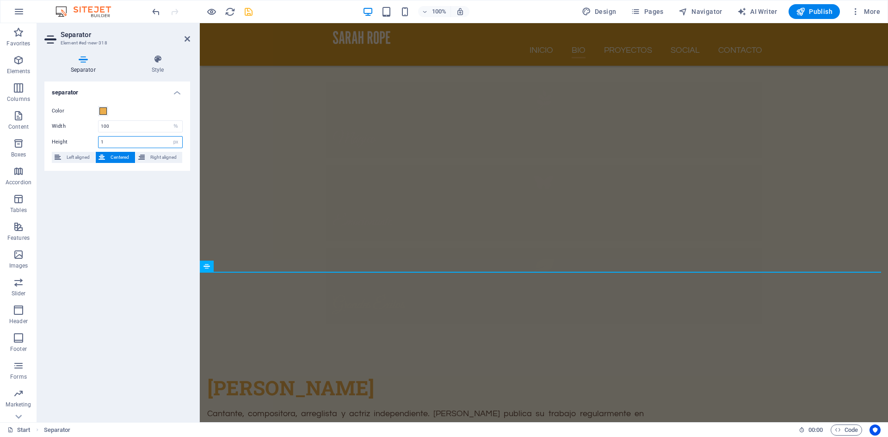
drag, startPoint x: 107, startPoint y: 143, endPoint x: 95, endPoint y: 142, distance: 11.7
click at [95, 142] on div "Height 1 px rem vh vw" at bounding box center [117, 142] width 131 height 12
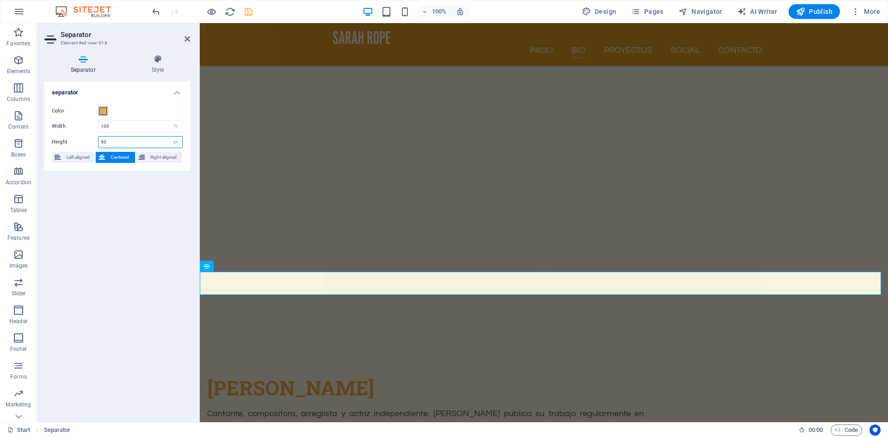
type input "50"
click at [104, 111] on span at bounding box center [102, 110] width 7 height 7
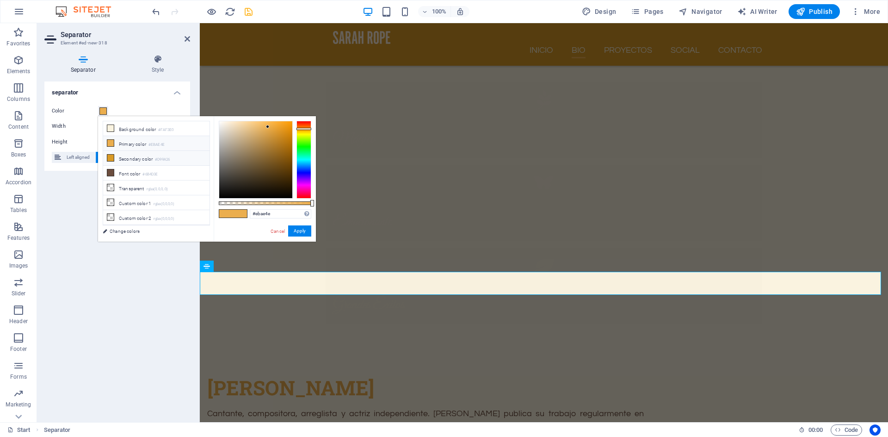
click at [111, 158] on icon at bounding box center [110, 157] width 6 height 6
type input "#d99a26"
click at [305, 233] on button "Apply" at bounding box center [299, 230] width 23 height 11
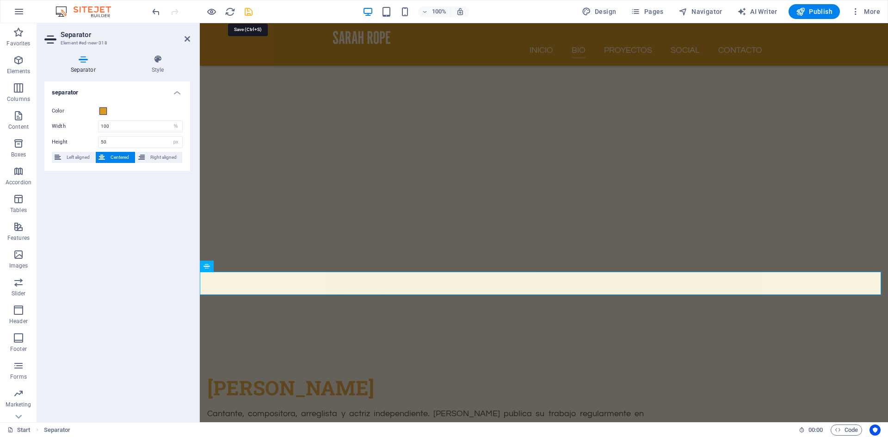
click at [252, 13] on icon "save" at bounding box center [248, 11] width 11 height 11
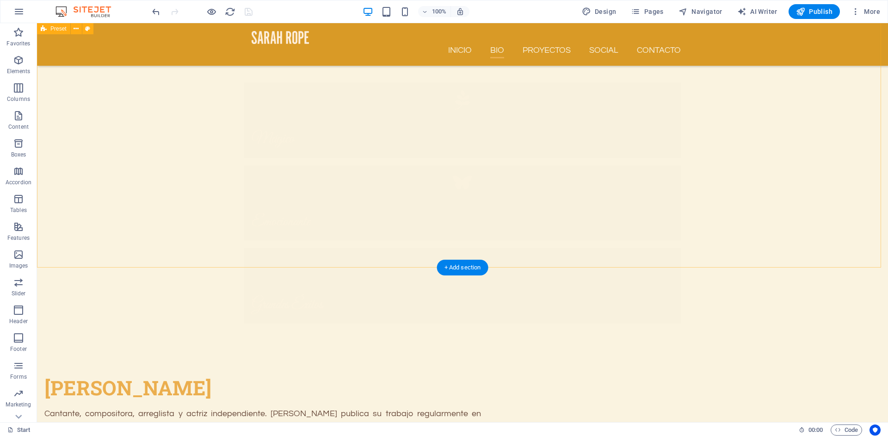
drag, startPoint x: 265, startPoint y: 37, endPoint x: 211, endPoint y: 75, distance: 66.1
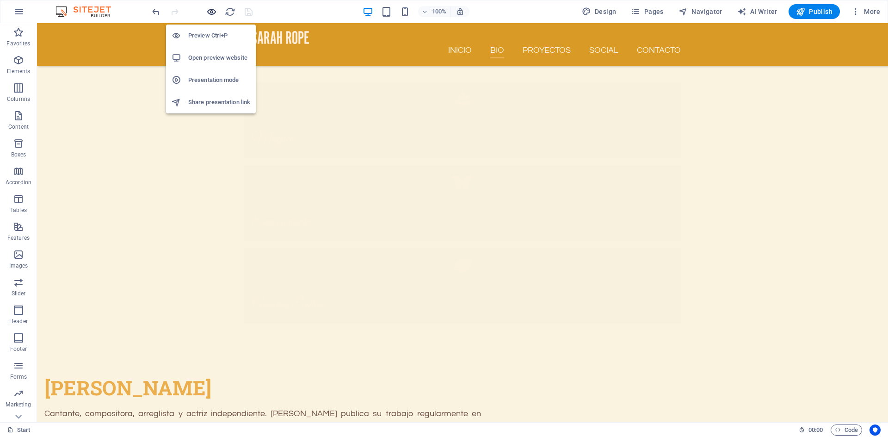
click at [212, 13] on icon "button" at bounding box center [211, 11] width 11 height 11
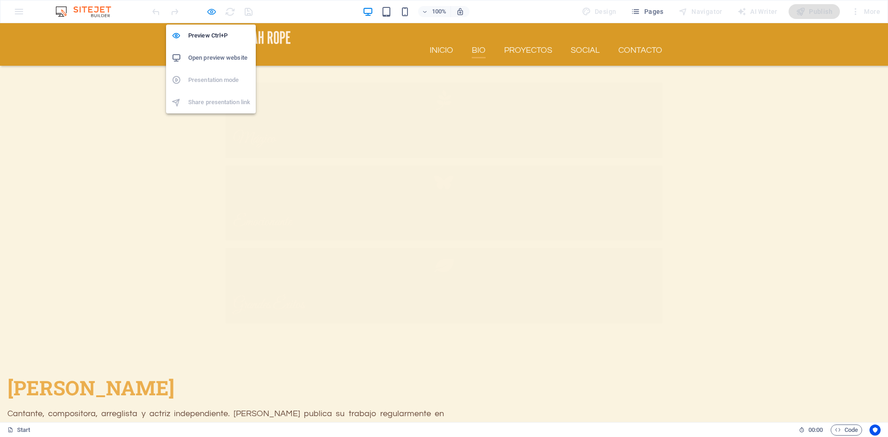
click at [212, 14] on icon "button" at bounding box center [211, 11] width 11 height 11
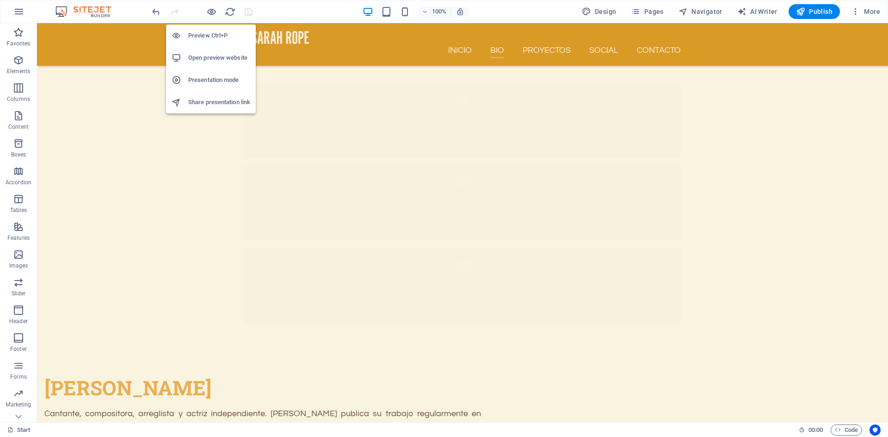
click at [211, 59] on h6 "Open preview website" at bounding box center [219, 57] width 62 height 11
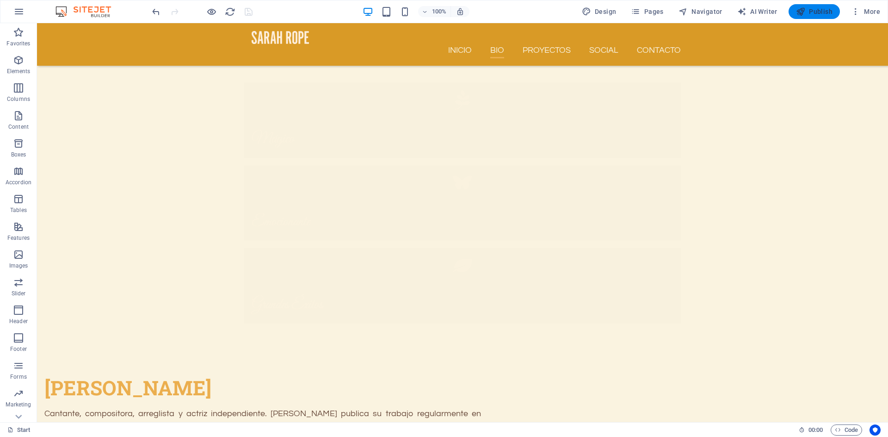
click at [819, 12] on span "Publish" at bounding box center [814, 11] width 37 height 9
